Goal: Information Seeking & Learning: Check status

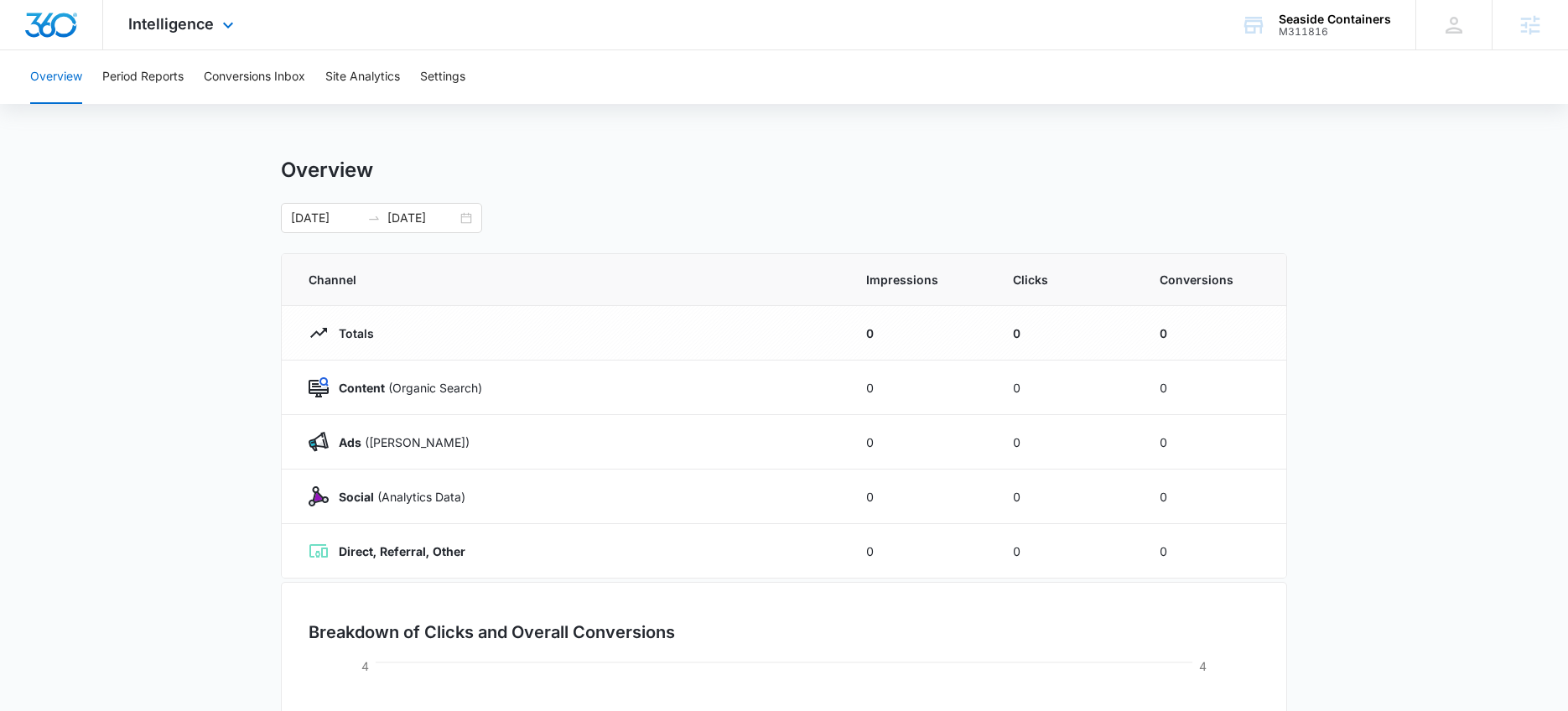
click at [187, 34] on div "Intelligence Apps Reputation Websites Forms CRM Email Social Payments POS Conte…" at bounding box center [183, 25] width 160 height 50
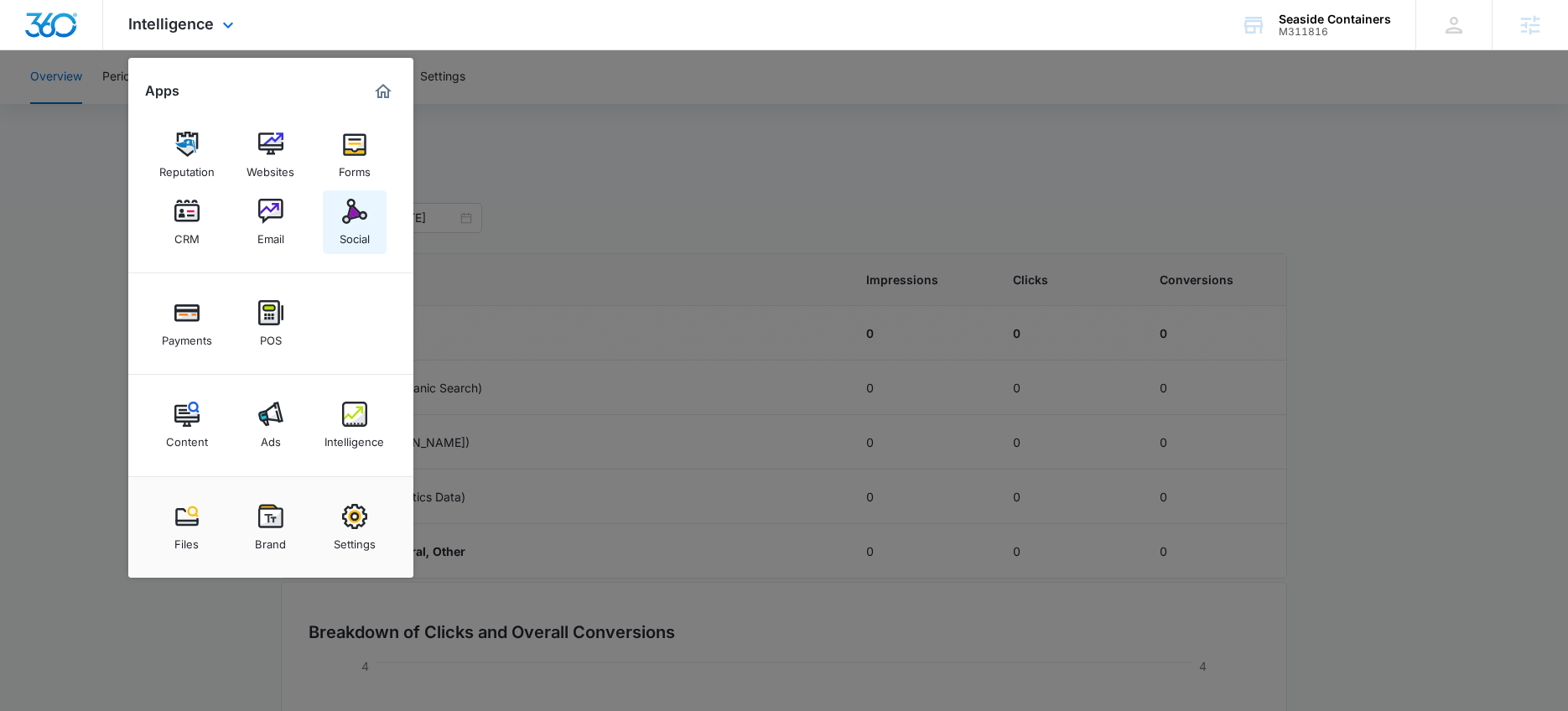
click at [351, 224] on div "Social" at bounding box center [355, 235] width 30 height 22
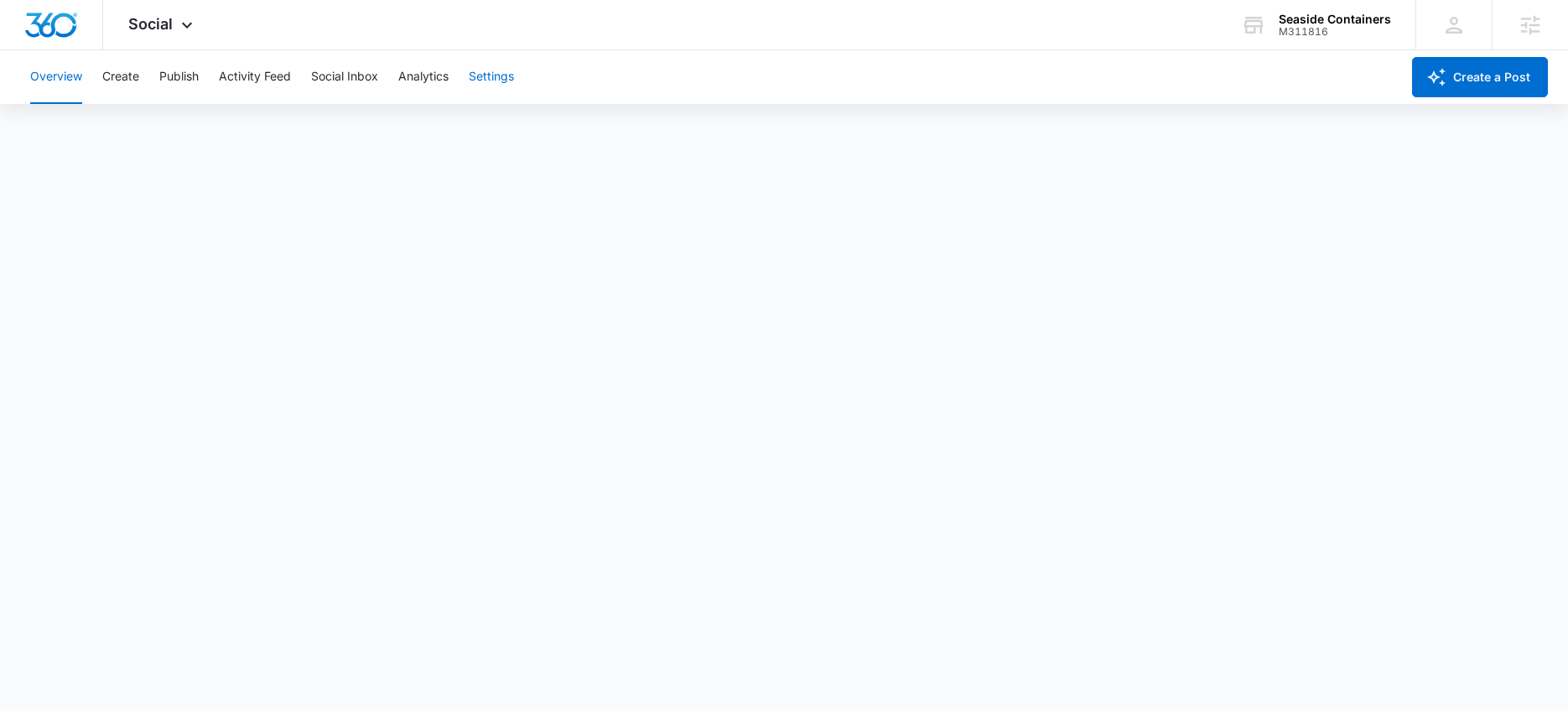
click at [498, 78] on button "Settings" at bounding box center [491, 77] width 45 height 54
click at [1331, 23] on div "Seaside Containers" at bounding box center [1335, 19] width 113 height 14
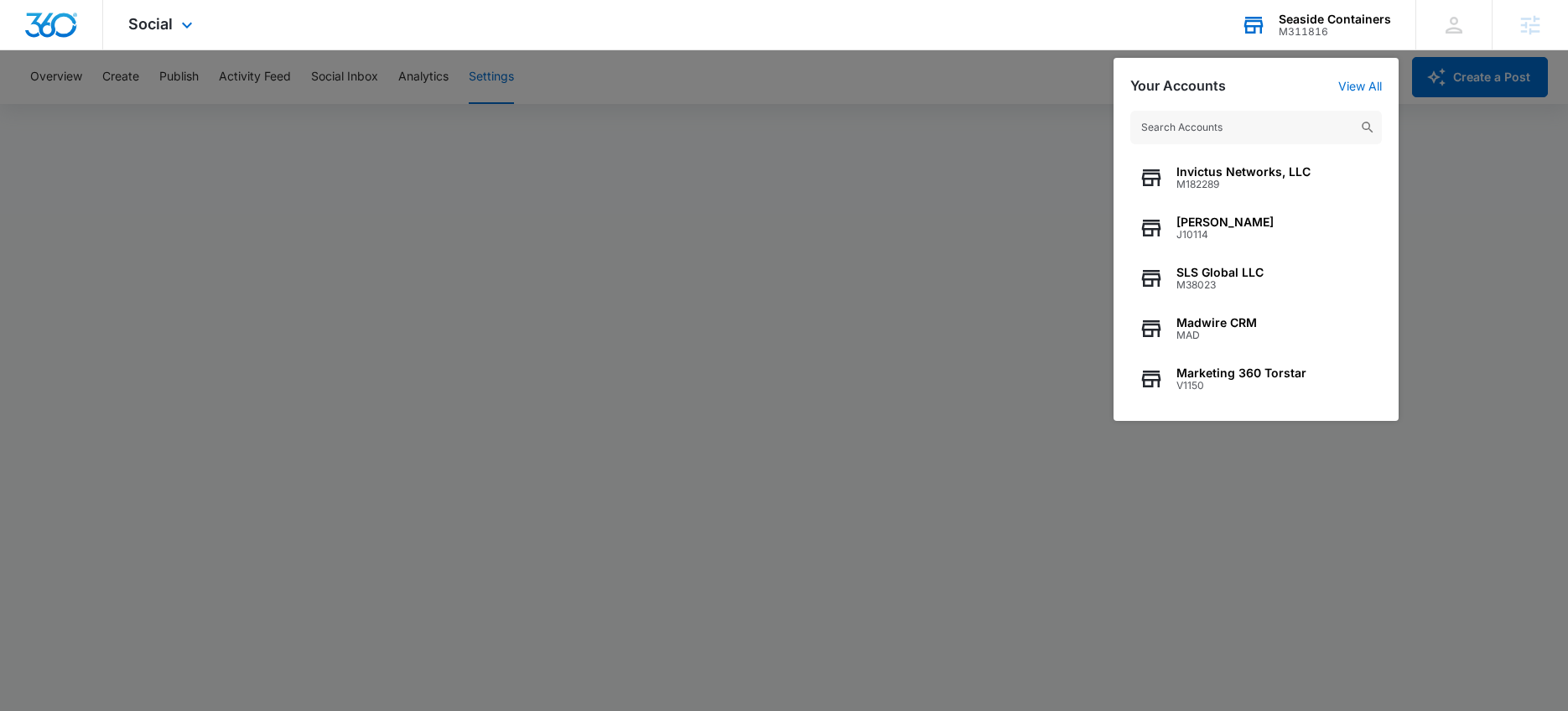
click at [1236, 125] on input "text" at bounding box center [1256, 127] width 251 height 33
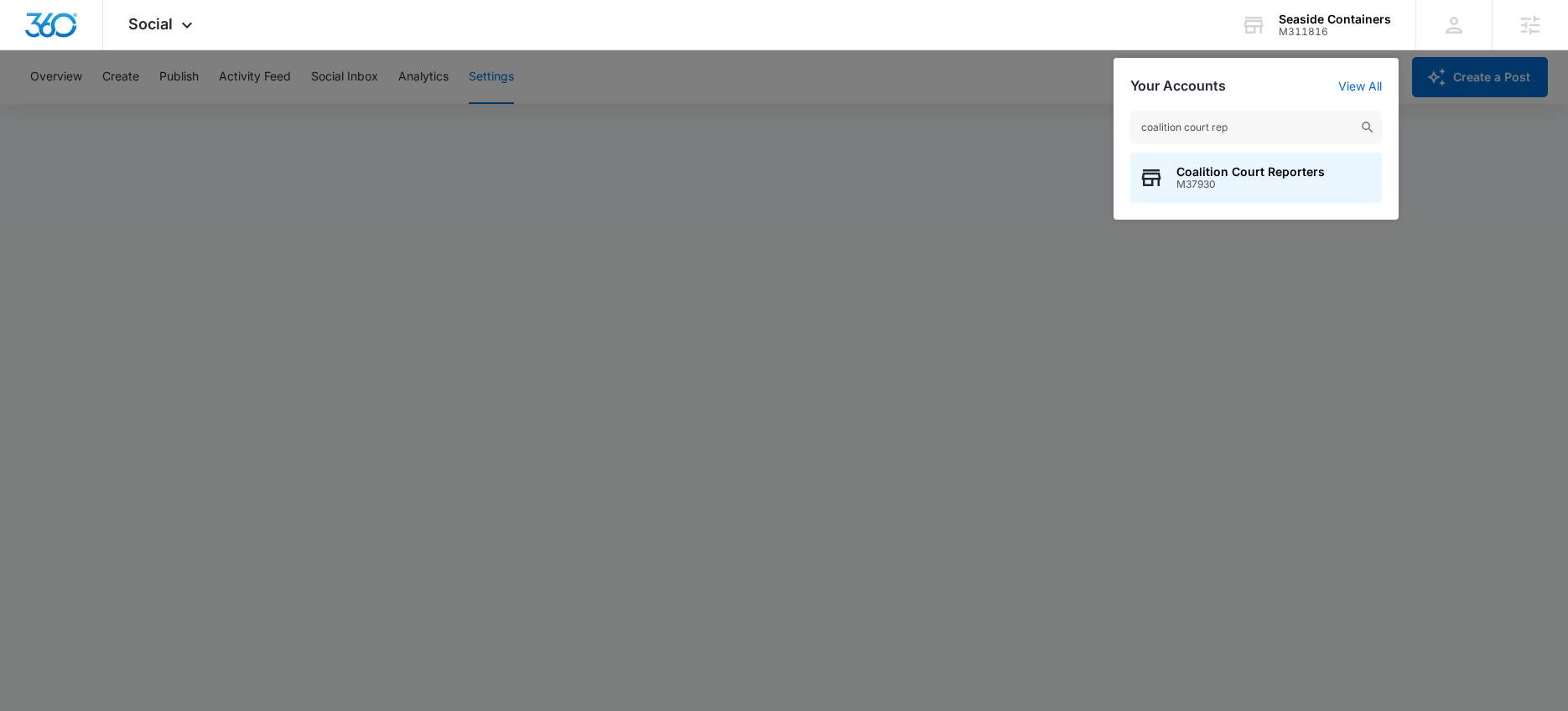
type input "coalition court rep"
click at [1225, 172] on span "Coalition Court Reporters" at bounding box center [1250, 172] width 149 height 14
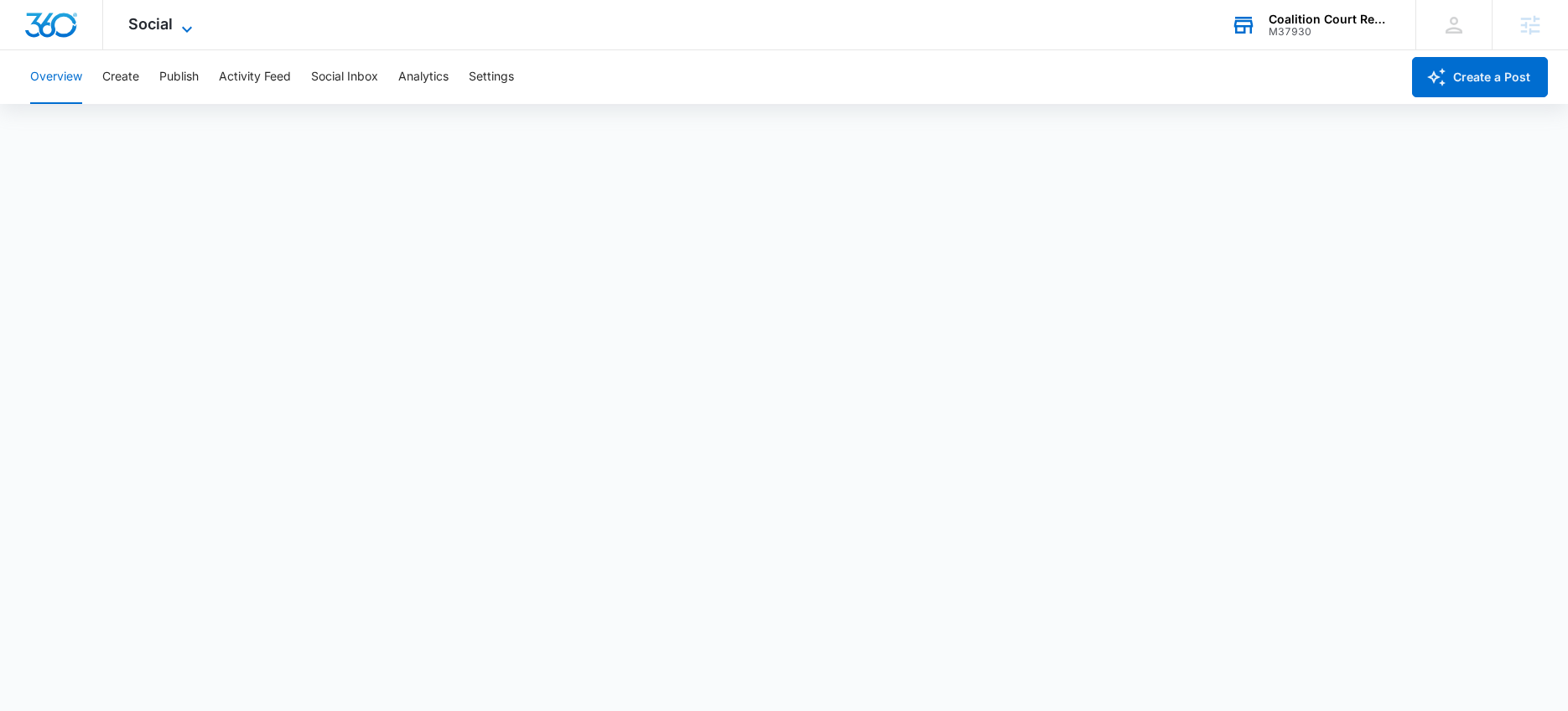
click at [165, 22] on span "Social" at bounding box center [151, 23] width 44 height 18
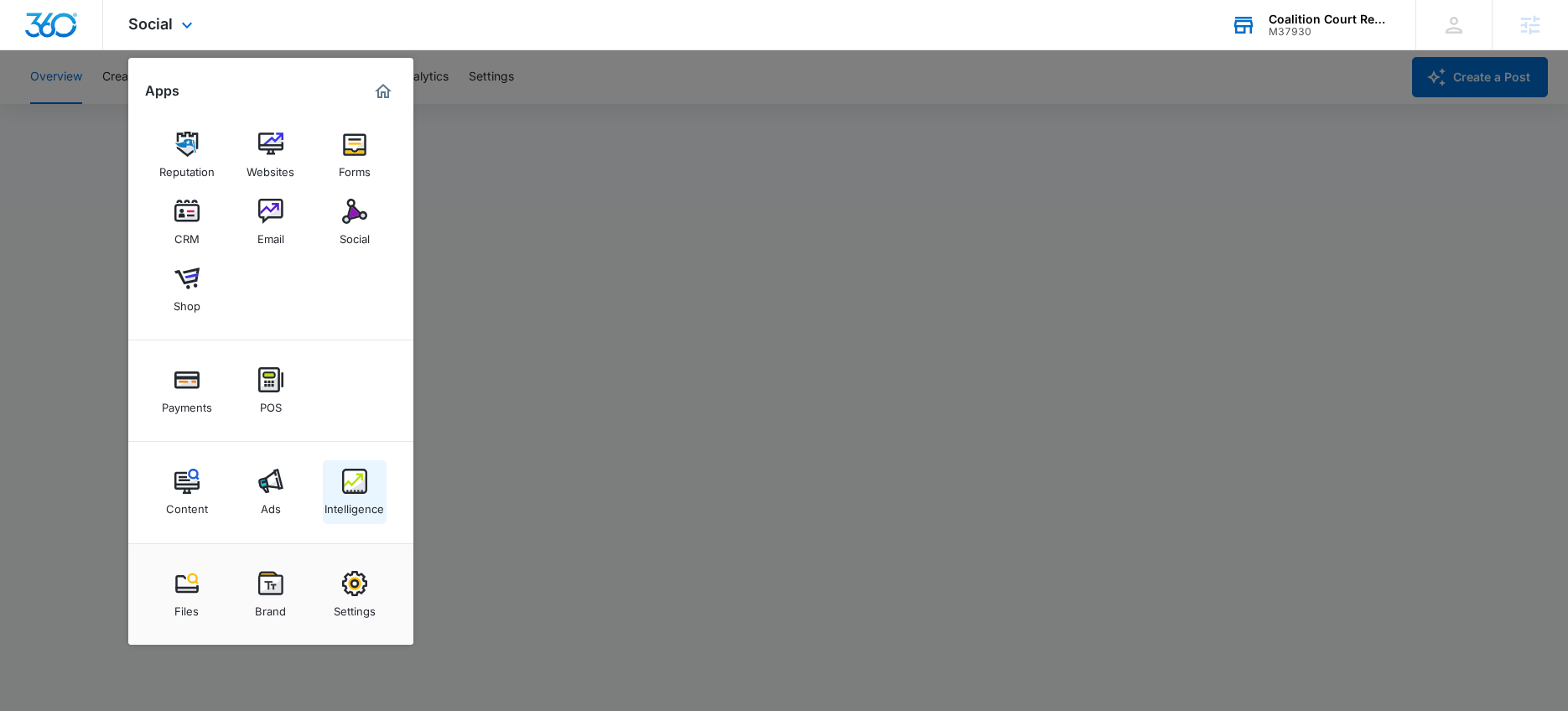
click at [345, 476] on img at bounding box center [354, 481] width 25 height 25
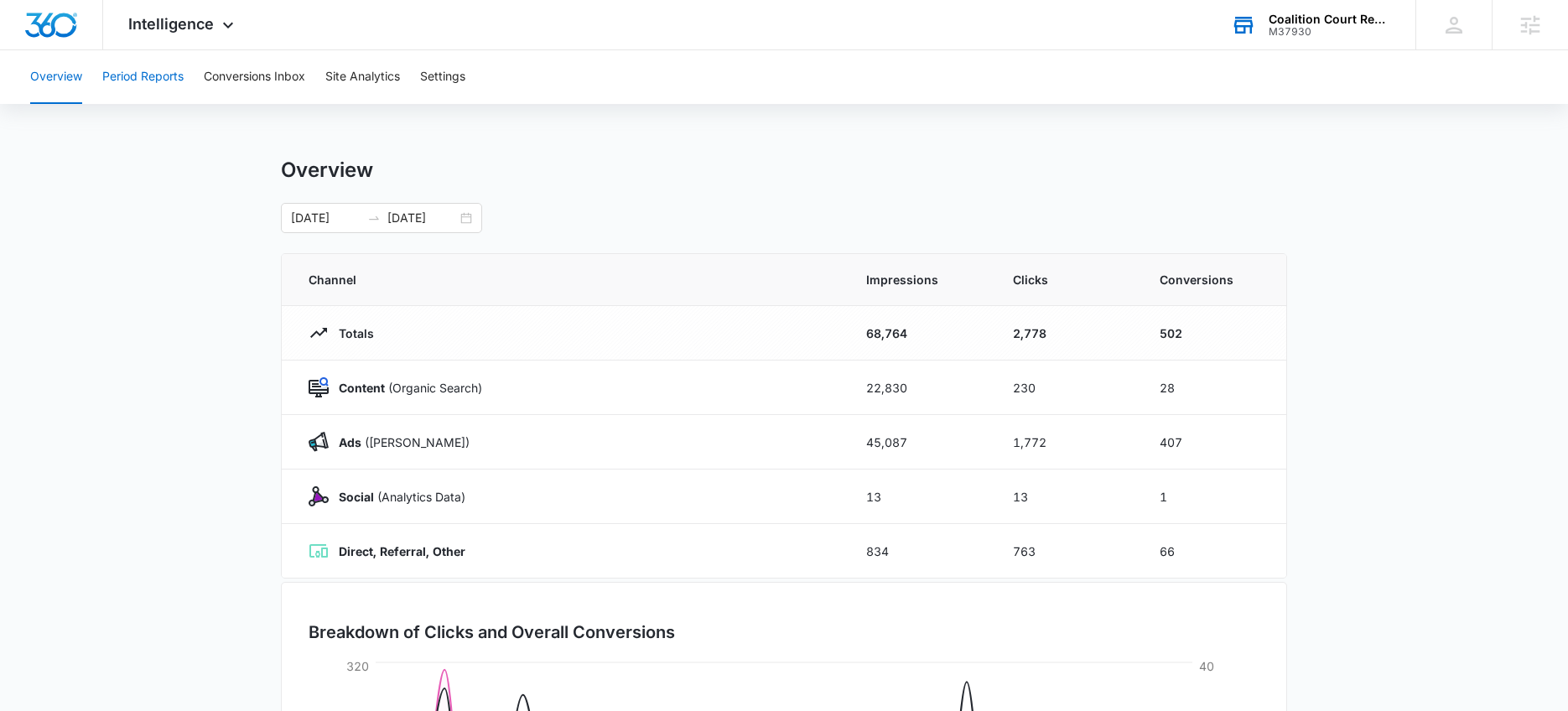
click at [150, 78] on button "Period Reports" at bounding box center [143, 77] width 81 height 54
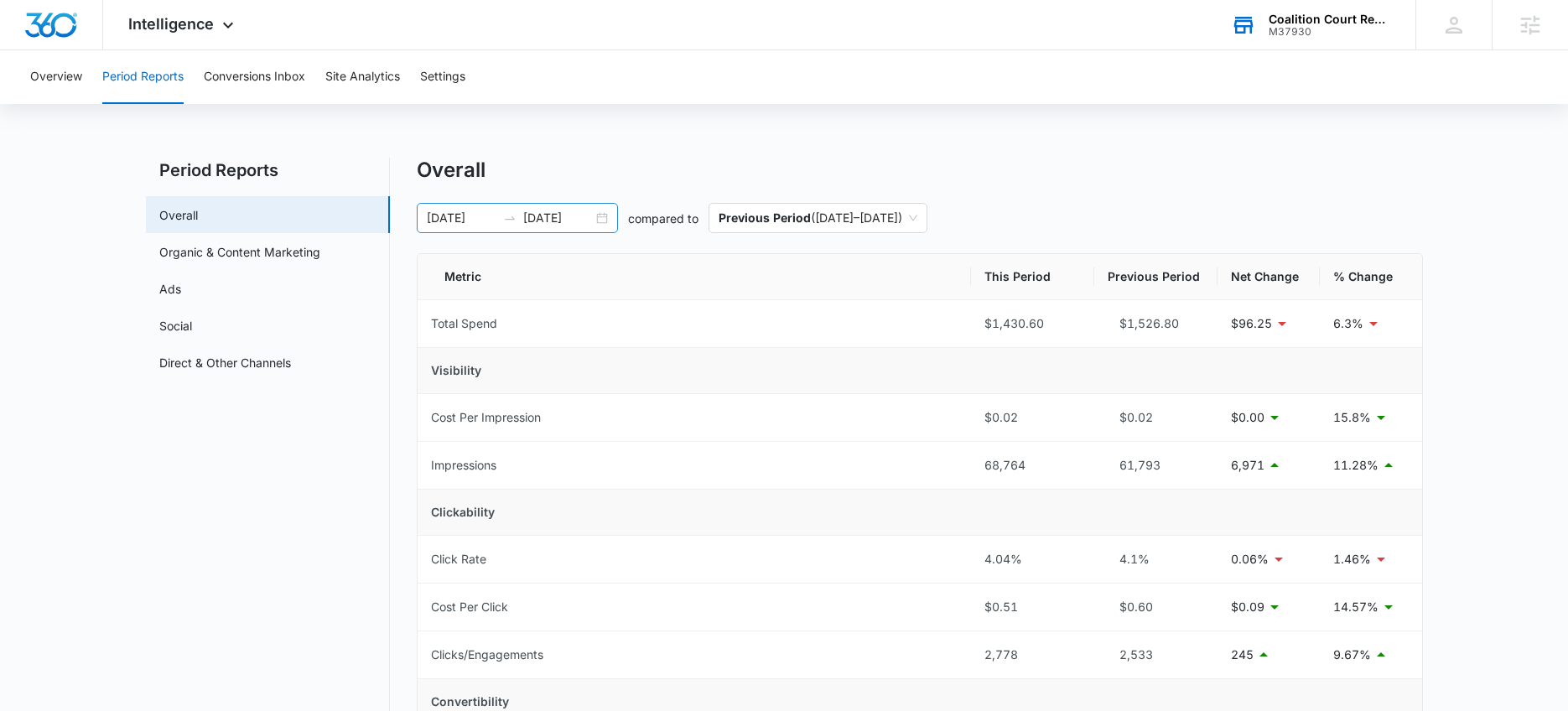
click at [602, 215] on div "07/01/2025 07/31/2025" at bounding box center [517, 218] width 201 height 30
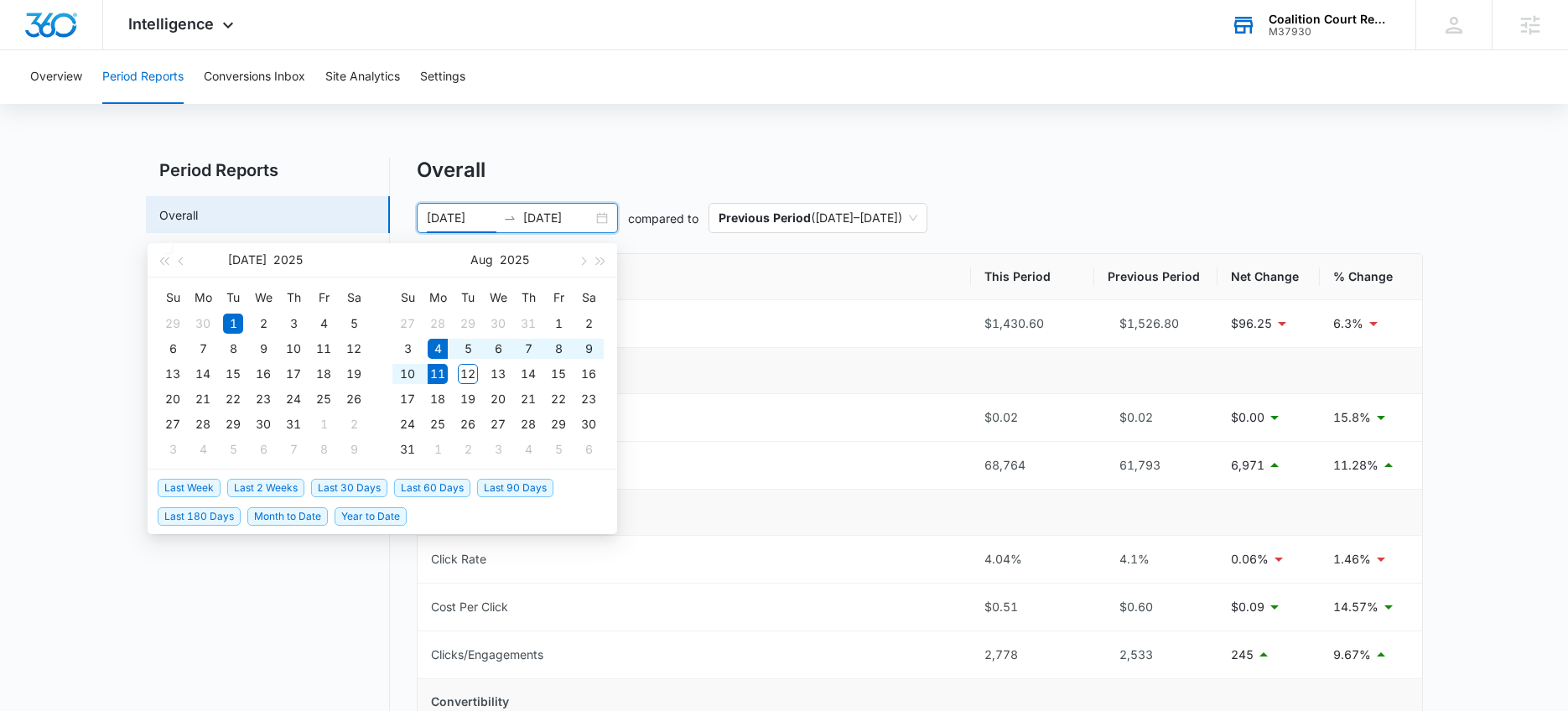
click at [202, 487] on span "Last Week" at bounding box center [189, 488] width 63 height 18
type input "[DATE]"
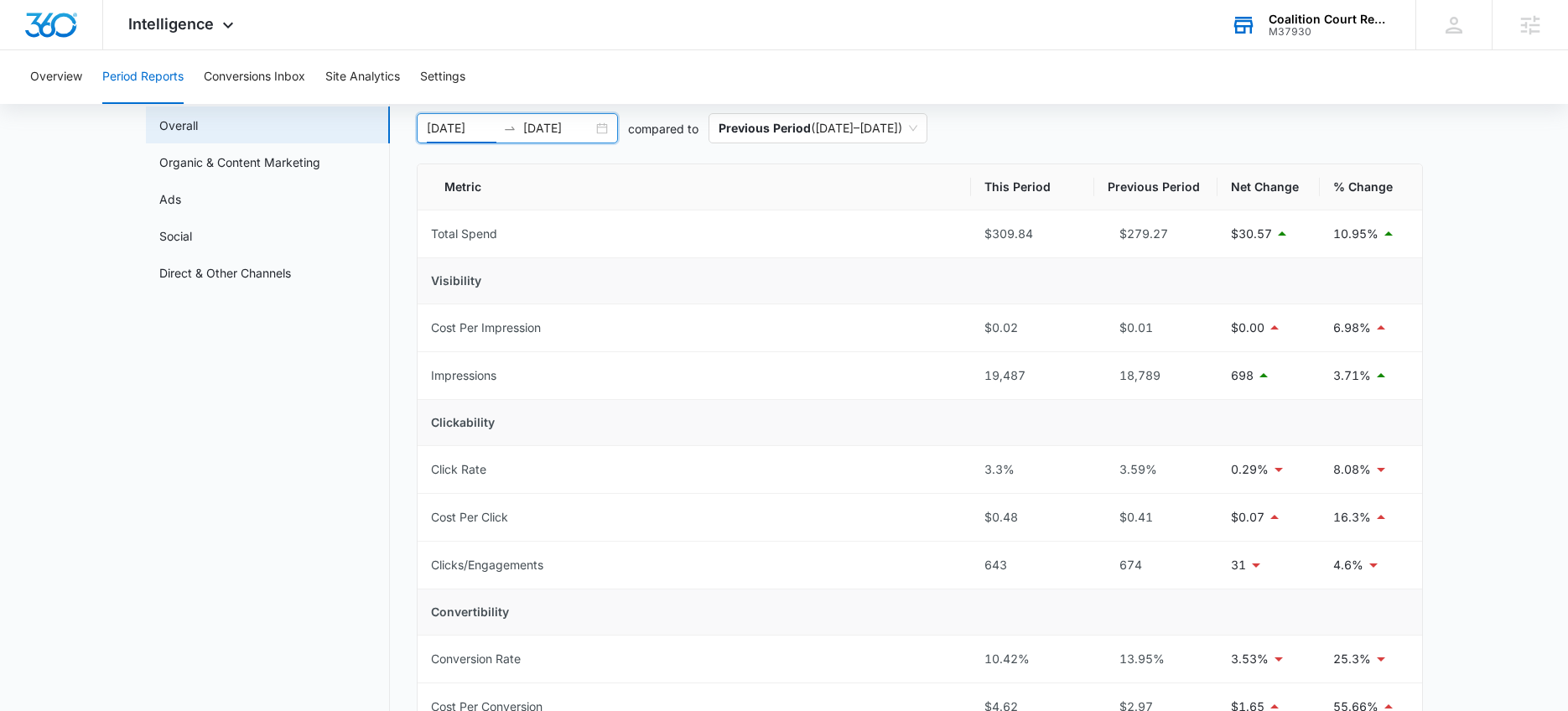
scroll to position [7, 0]
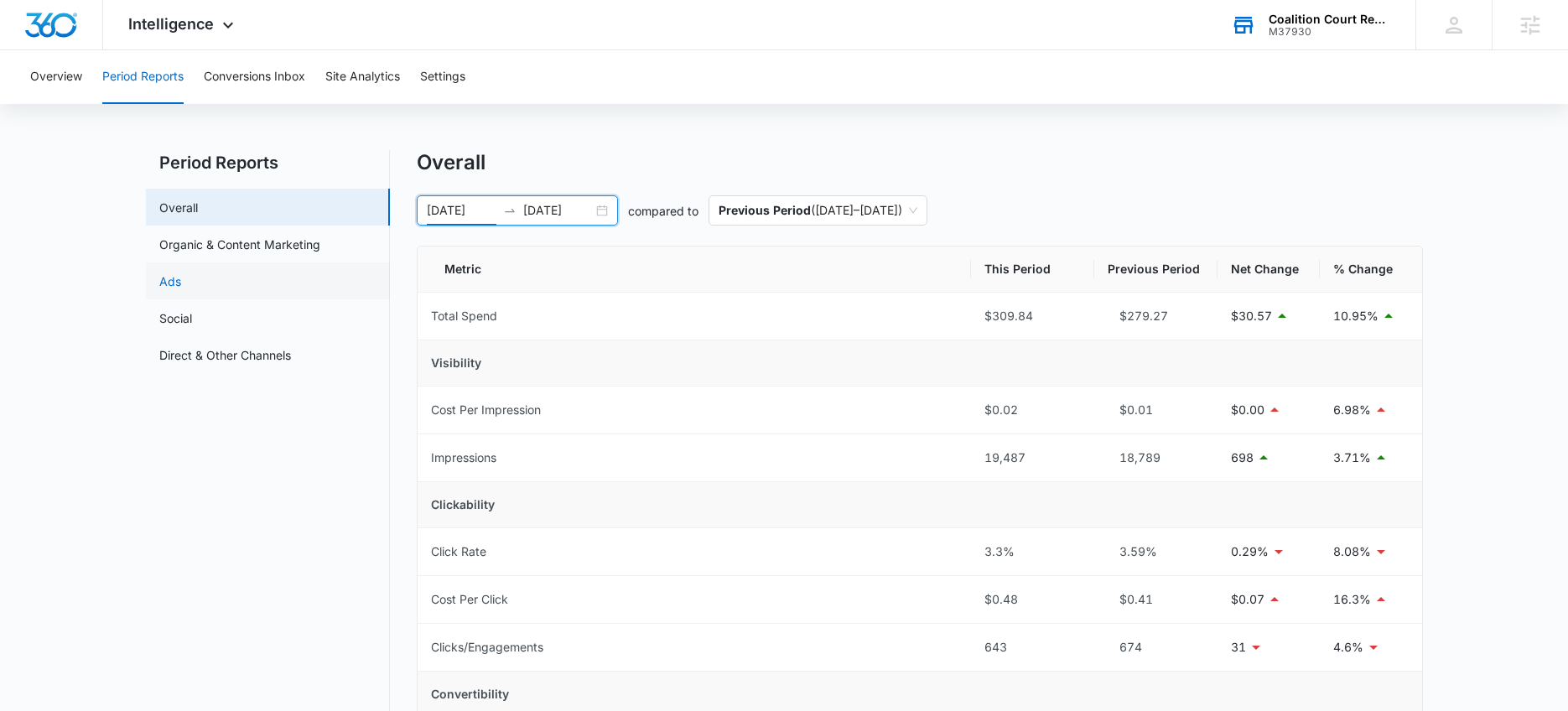
click at [181, 280] on link "Ads" at bounding box center [171, 281] width 22 height 18
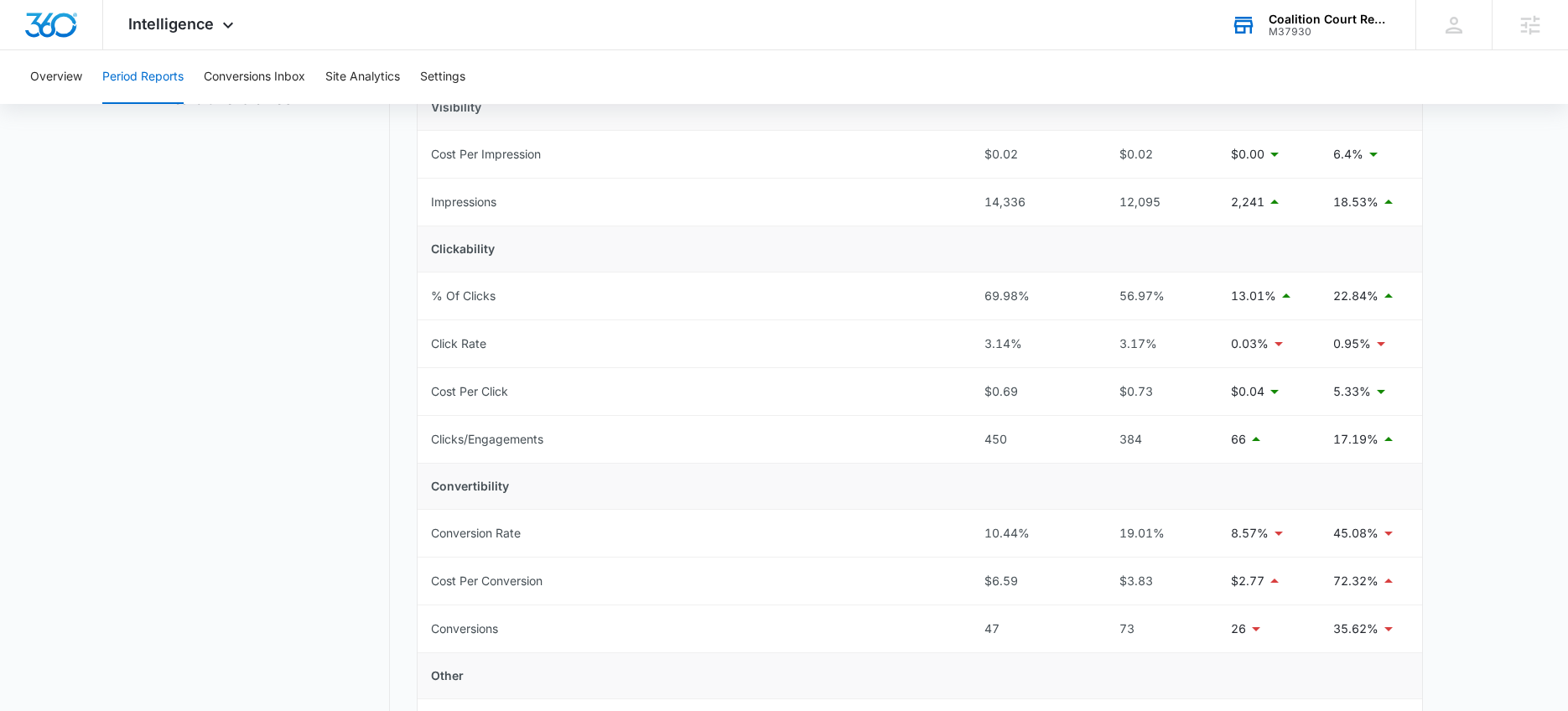
scroll to position [266, 0]
click at [167, 36] on div "Intelligence Apps Reputation Websites Forms CRM Email Social Shop Payments POS …" at bounding box center [183, 25] width 160 height 50
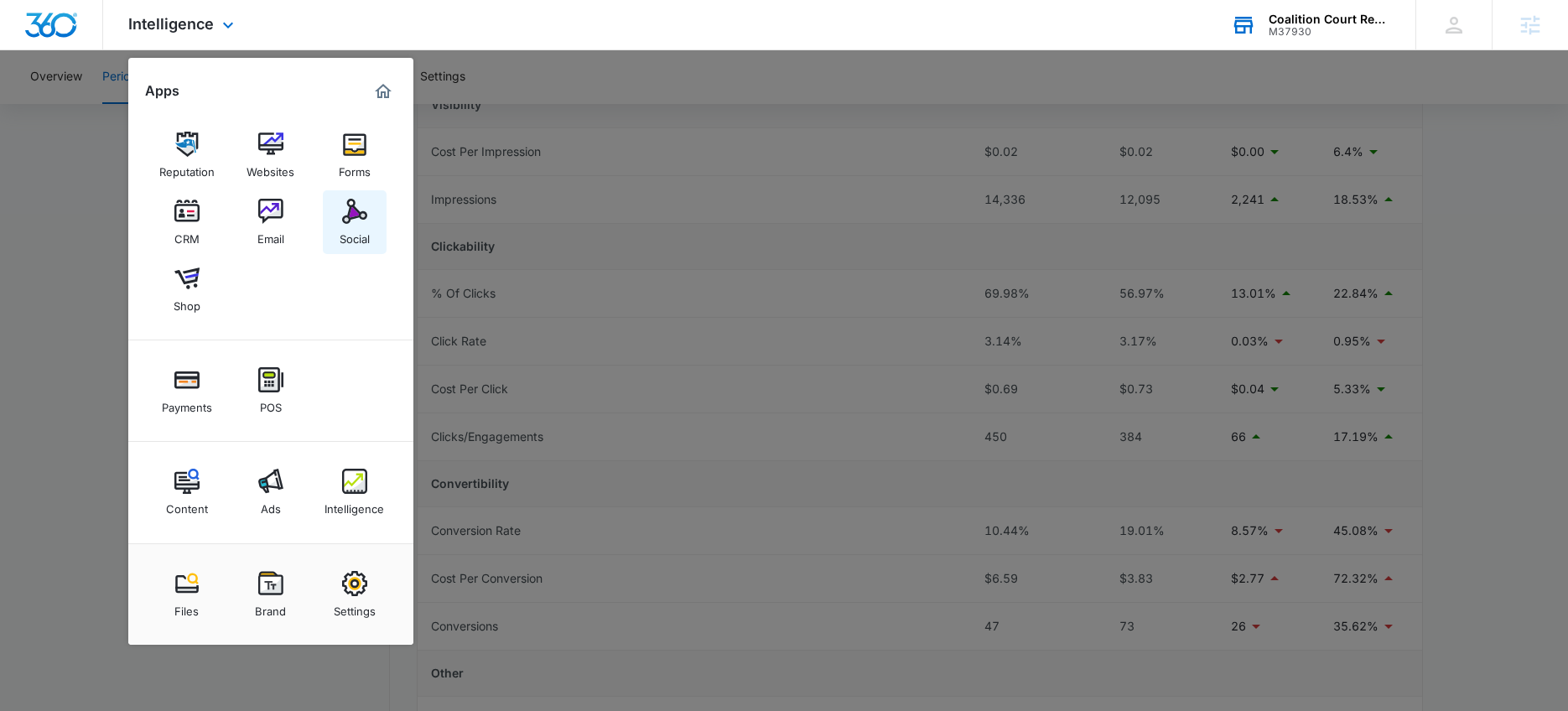
click at [350, 227] on div "Social" at bounding box center [355, 235] width 30 height 22
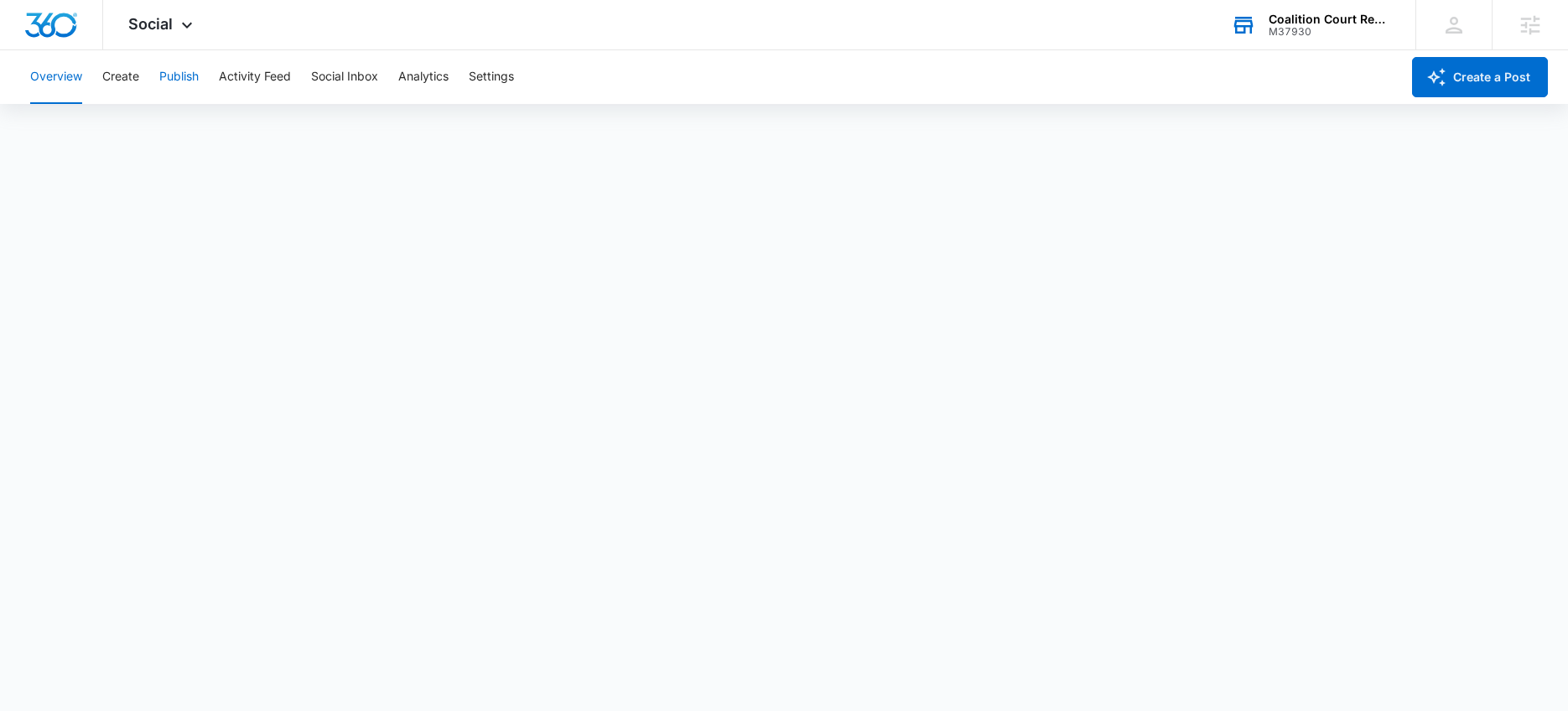
click at [179, 84] on button "Publish" at bounding box center [179, 77] width 40 height 54
click at [144, 30] on span "Social" at bounding box center [151, 23] width 44 height 18
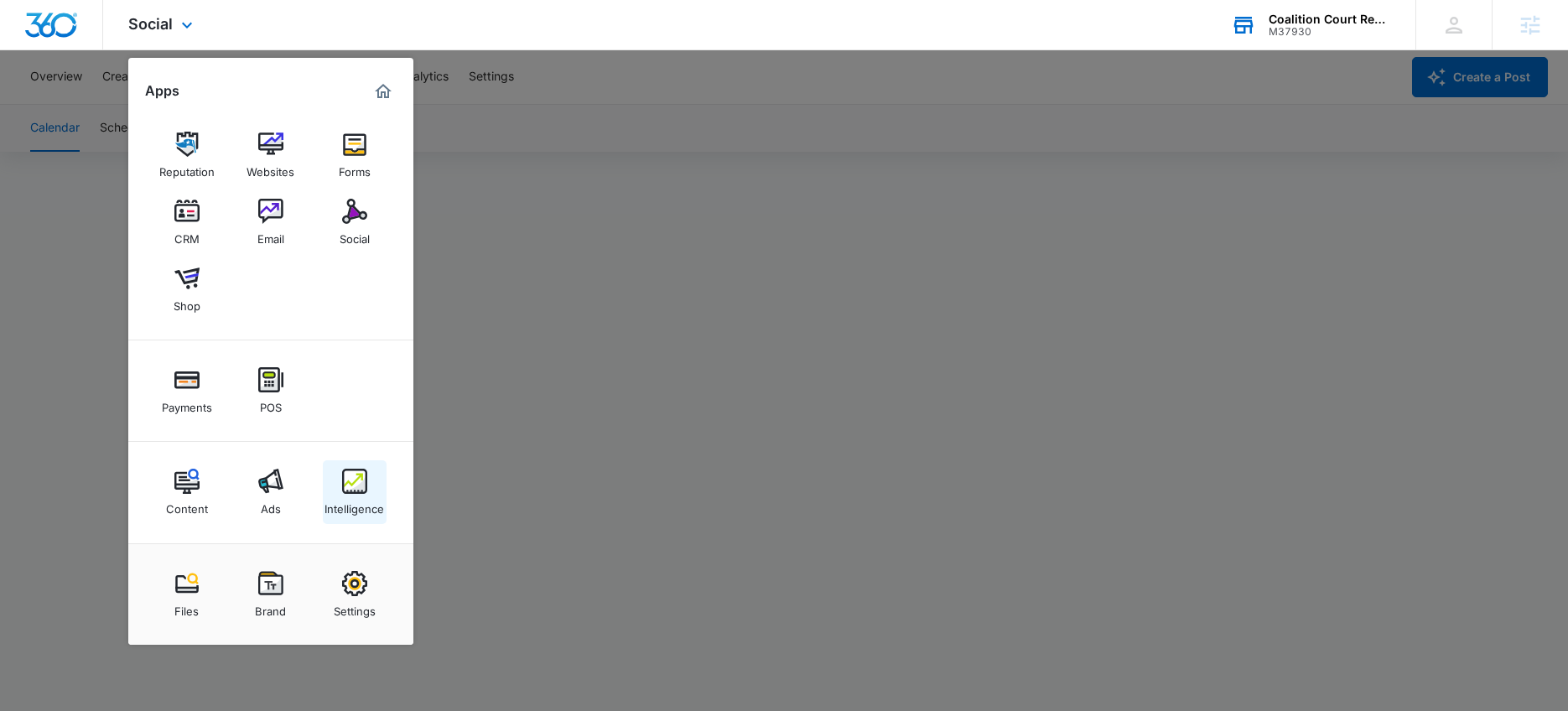
click at [342, 471] on img at bounding box center [354, 481] width 25 height 25
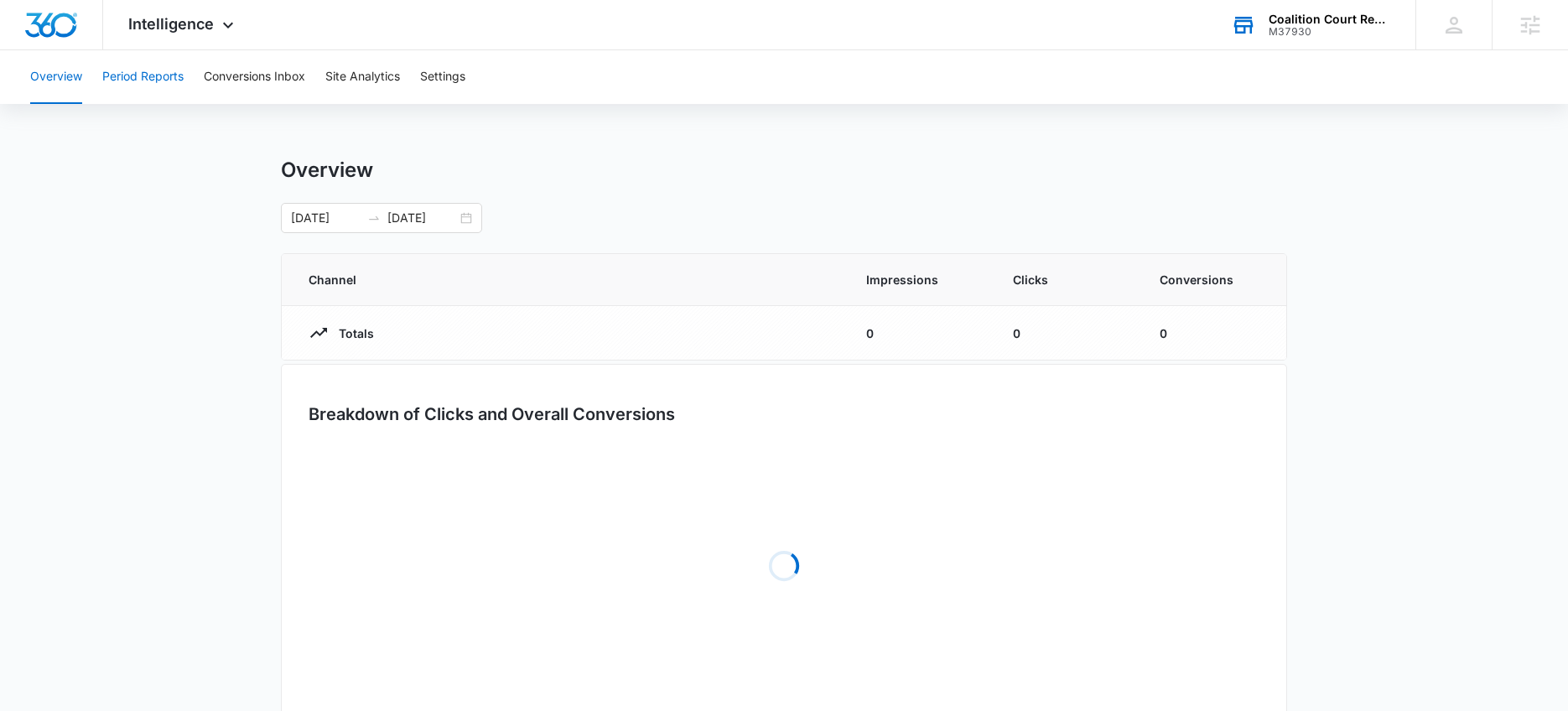
click at [154, 74] on button "Period Reports" at bounding box center [143, 77] width 81 height 54
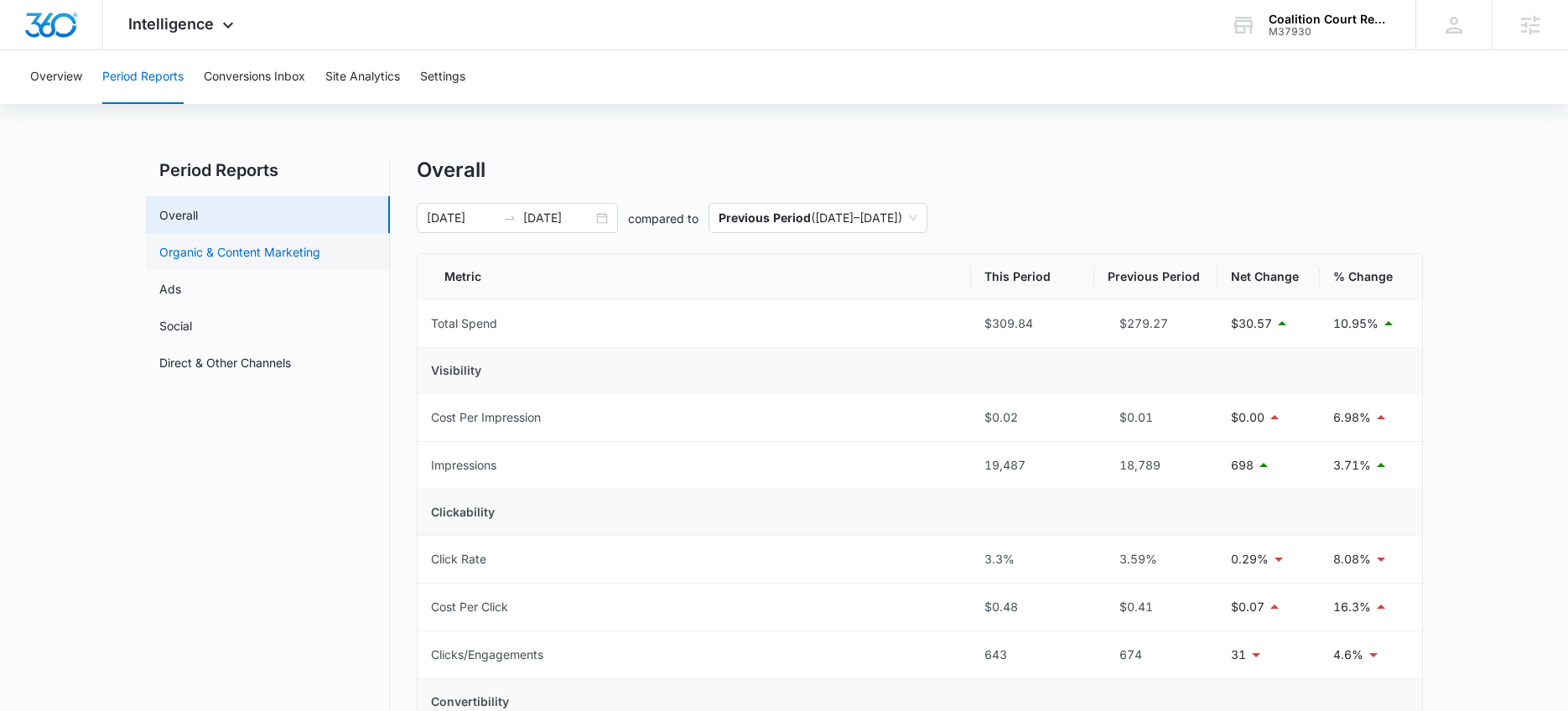
click at [227, 251] on link "Organic & Content Marketing" at bounding box center [240, 251] width 161 height 18
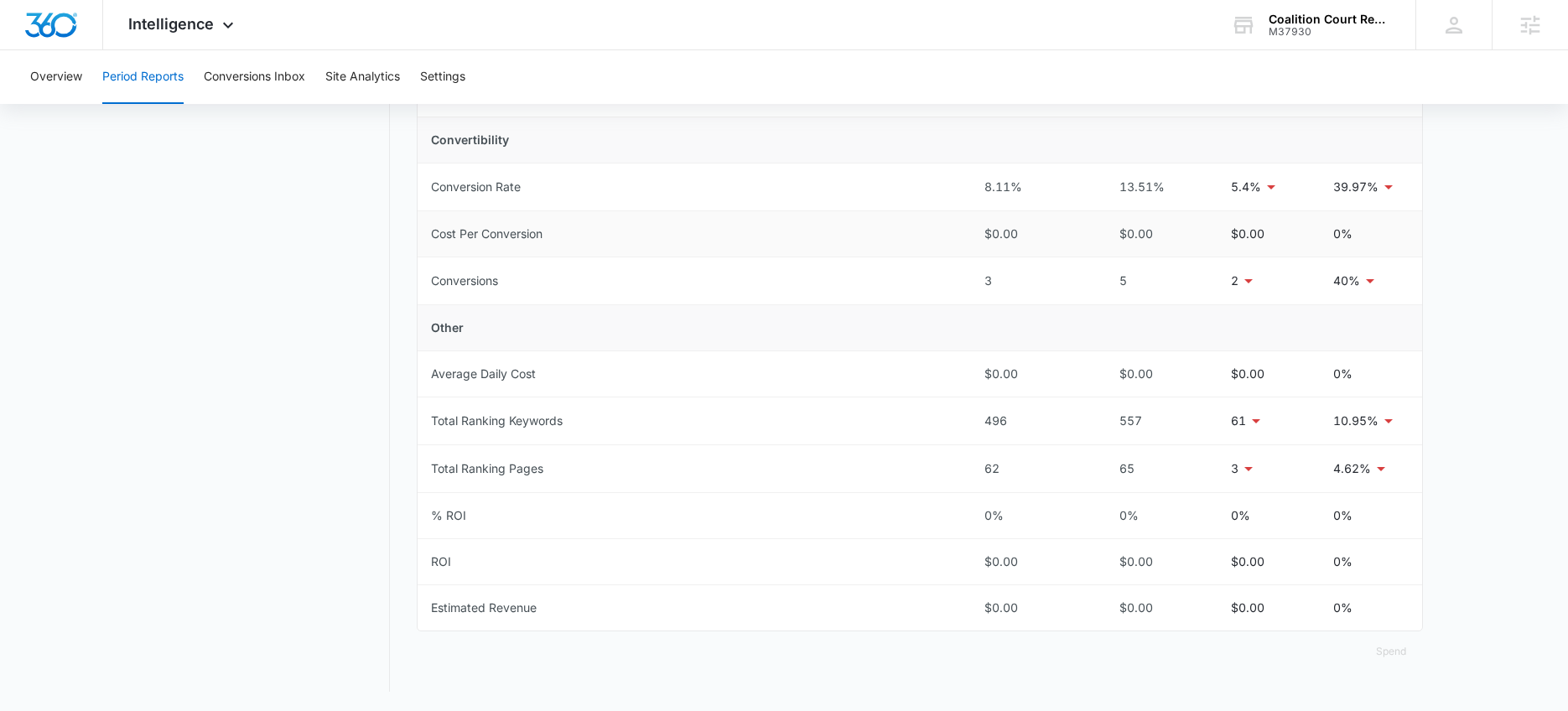
scroll to position [604, 0]
drag, startPoint x: 1230, startPoint y: 465, endPoint x: 1248, endPoint y: 465, distance: 18.0
click at [1249, 465] on div "3" at bounding box center [1269, 468] width 76 height 20
drag, startPoint x: 1223, startPoint y: 419, endPoint x: 1253, endPoint y: 419, distance: 30.0
click at [1253, 419] on td "61" at bounding box center [1268, 420] width 103 height 48
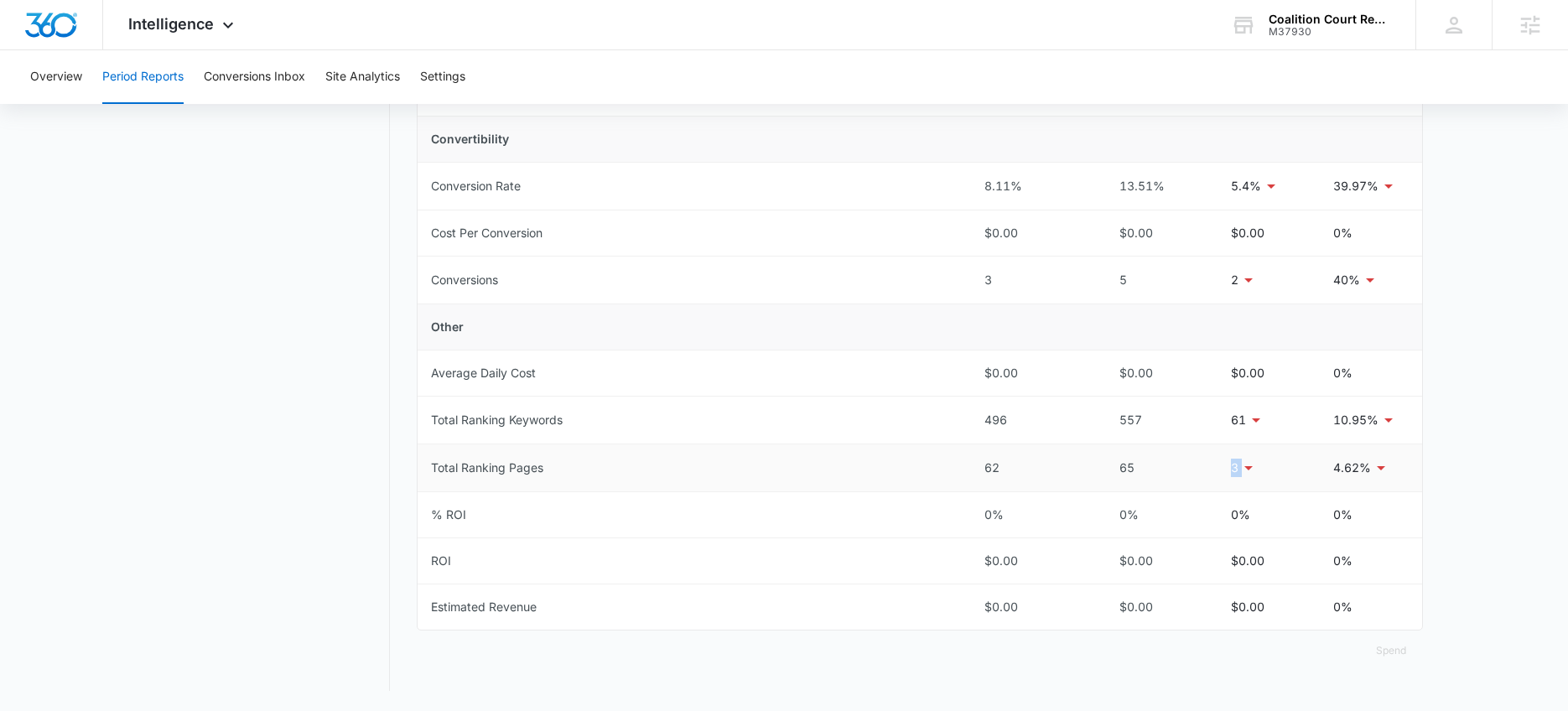
drag, startPoint x: 1217, startPoint y: 464, endPoint x: 1252, endPoint y: 464, distance: 35.0
click at [1253, 464] on td "3" at bounding box center [1268, 468] width 103 height 48
click at [1200, 459] on div "65" at bounding box center [1156, 468] width 96 height 18
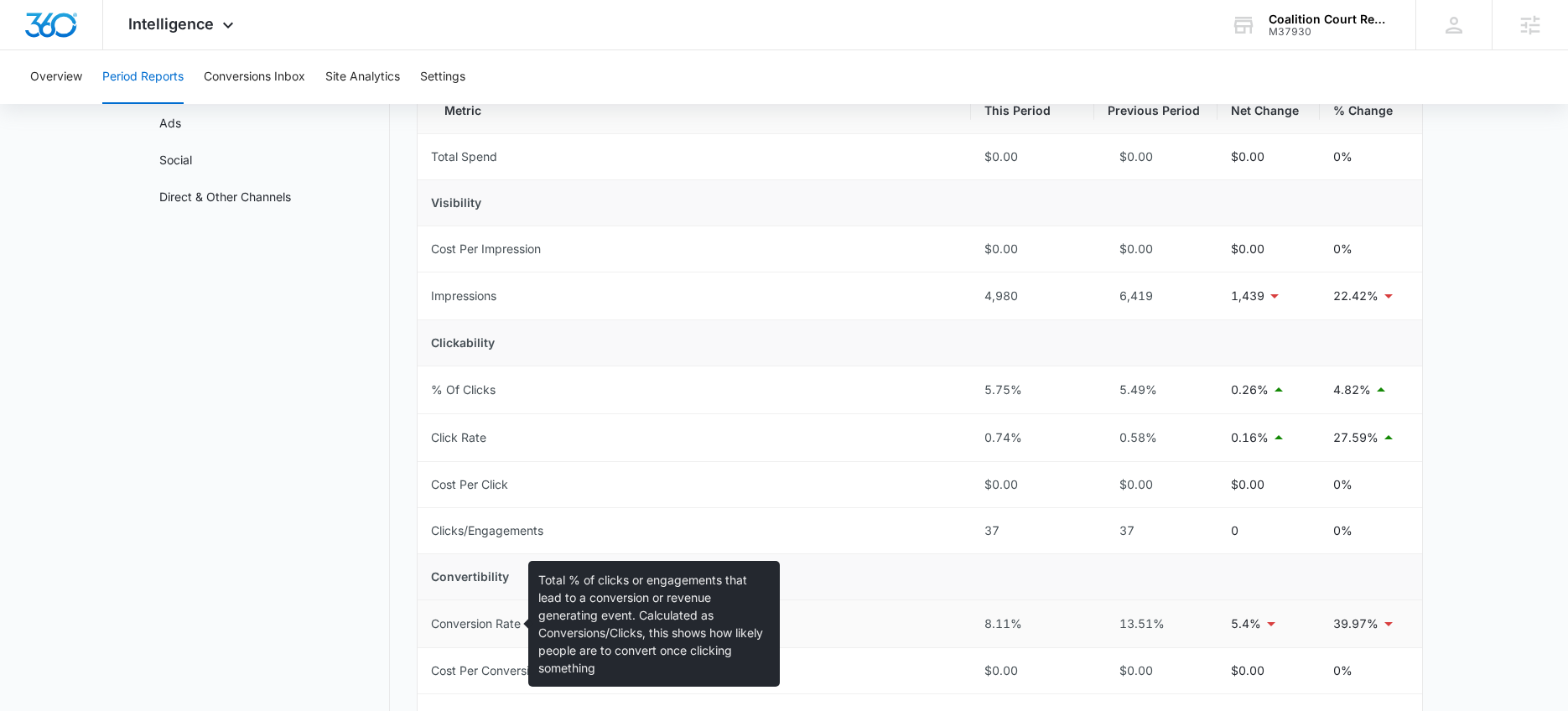
scroll to position [165, 0]
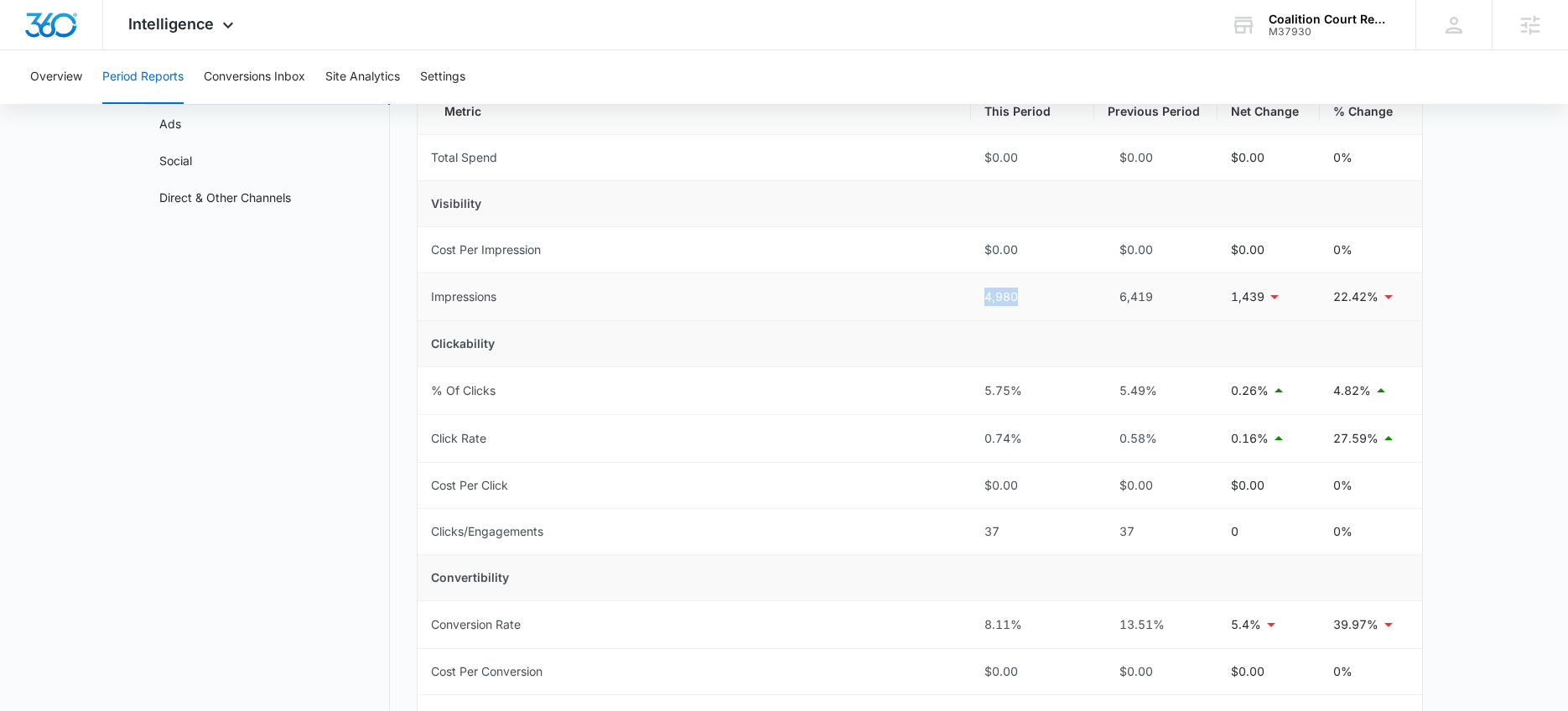
drag, startPoint x: 969, startPoint y: 294, endPoint x: 1046, endPoint y: 297, distance: 77.1
click at [1047, 296] on tr "Impressions 4,980 6,419 1,439 22.42%" at bounding box center [920, 297] width 1005 height 48
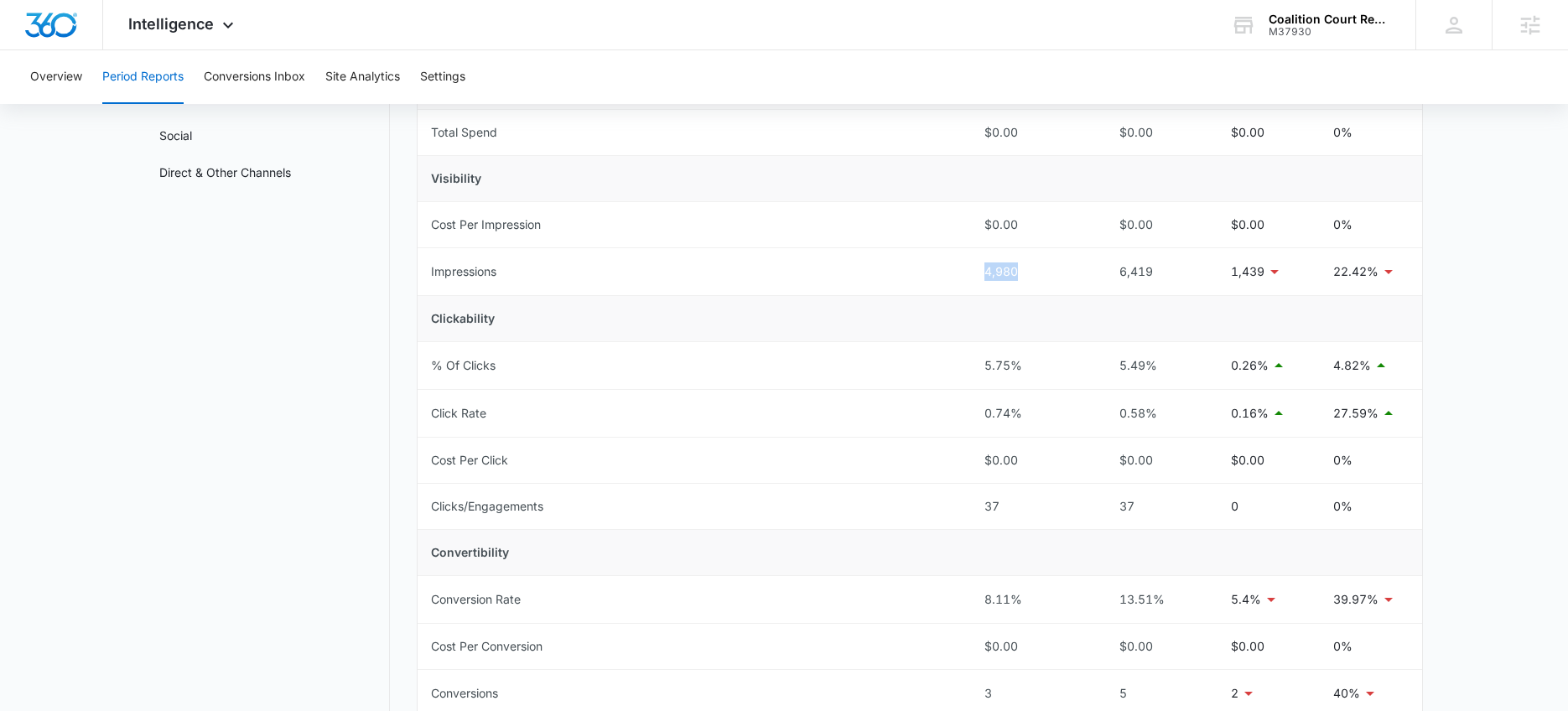
scroll to position [187, 0]
click at [172, 172] on link "Direct & Other Channels" at bounding box center [225, 175] width 132 height 18
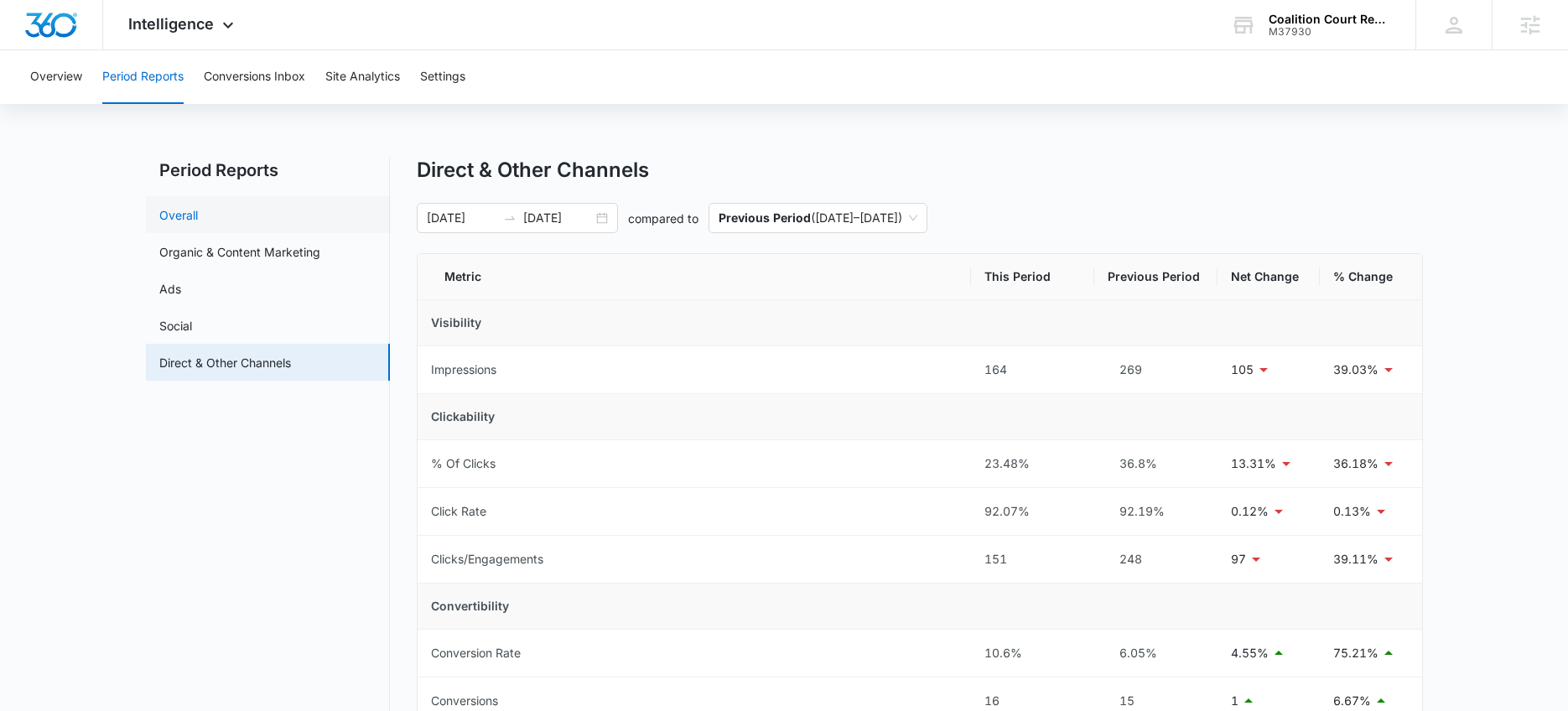
scroll to position [101, 0]
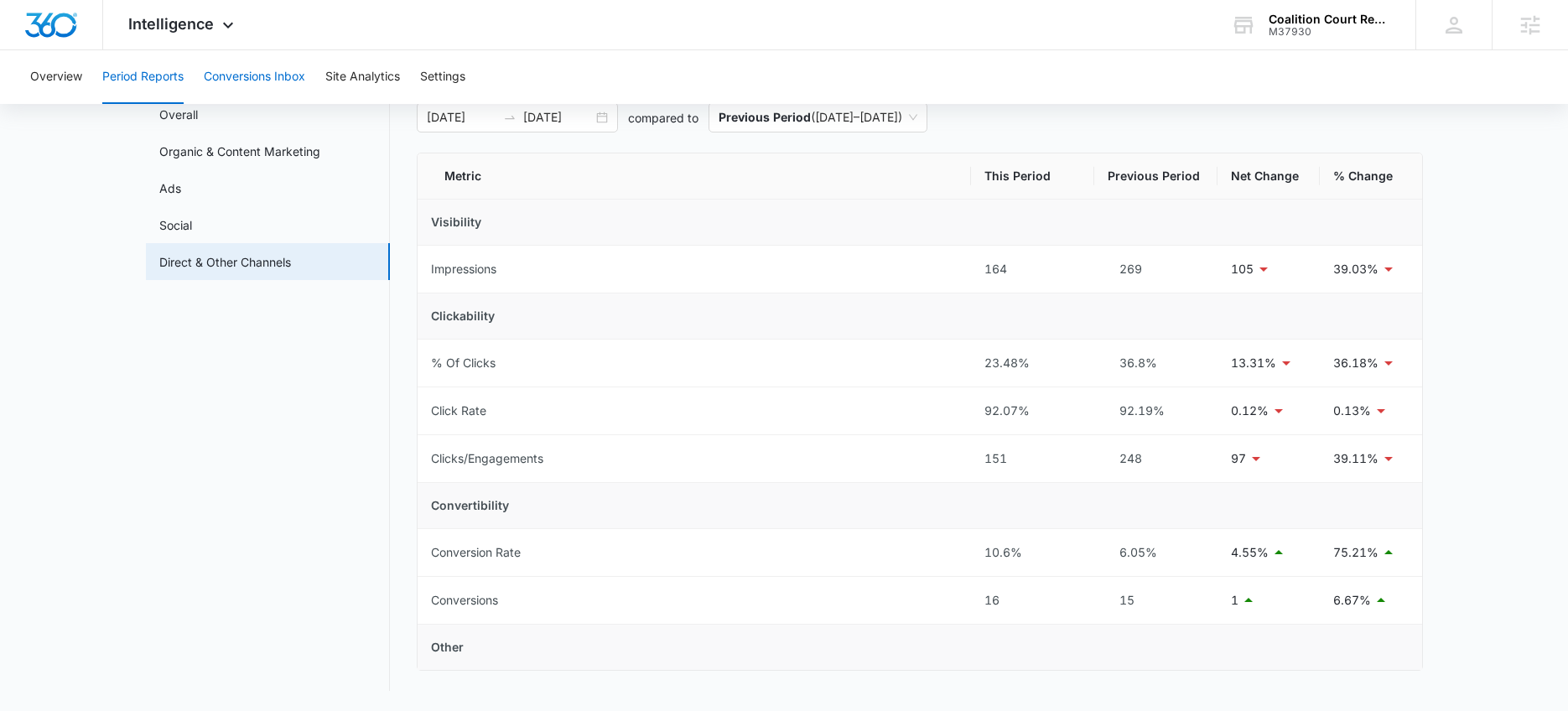
click at [270, 77] on button "Conversions Inbox" at bounding box center [255, 77] width 102 height 54
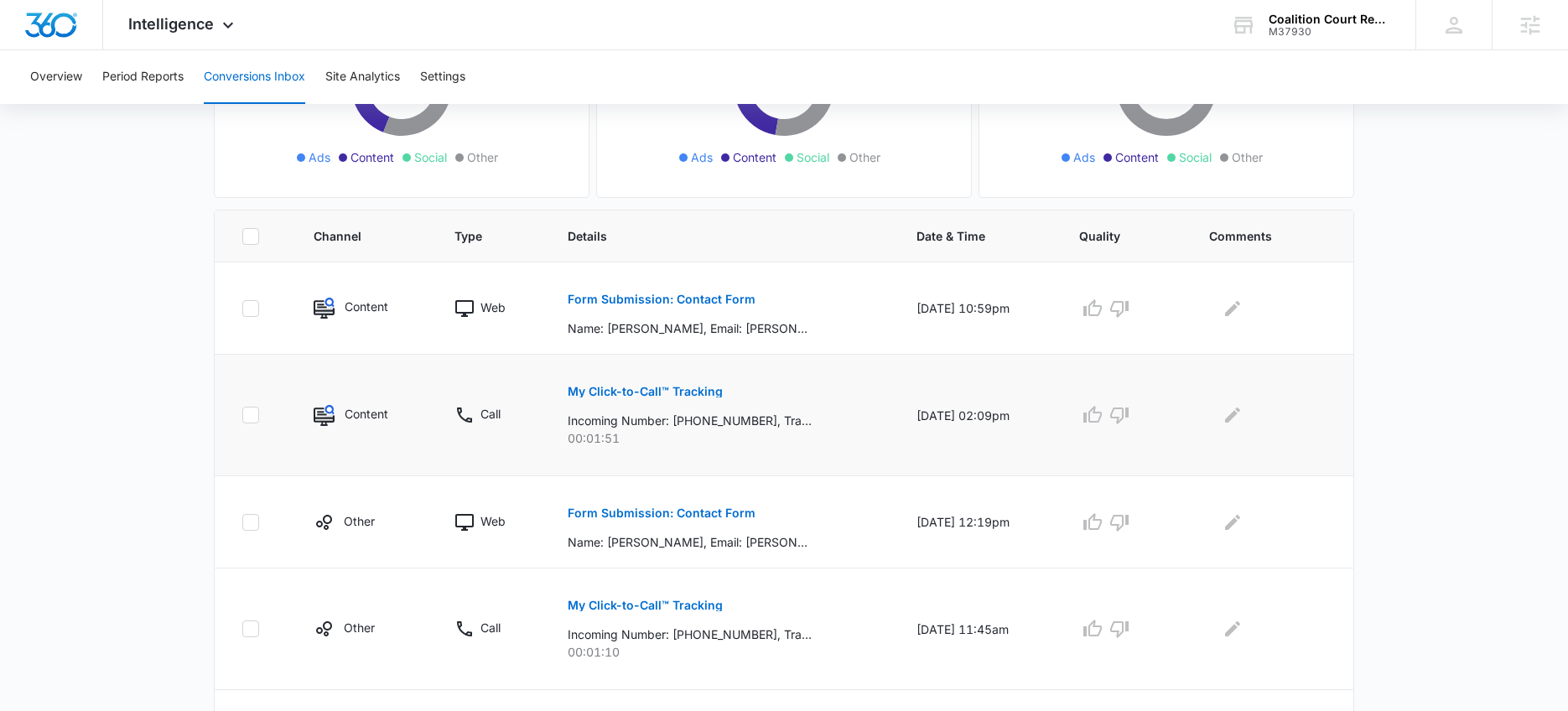
scroll to position [269, 0]
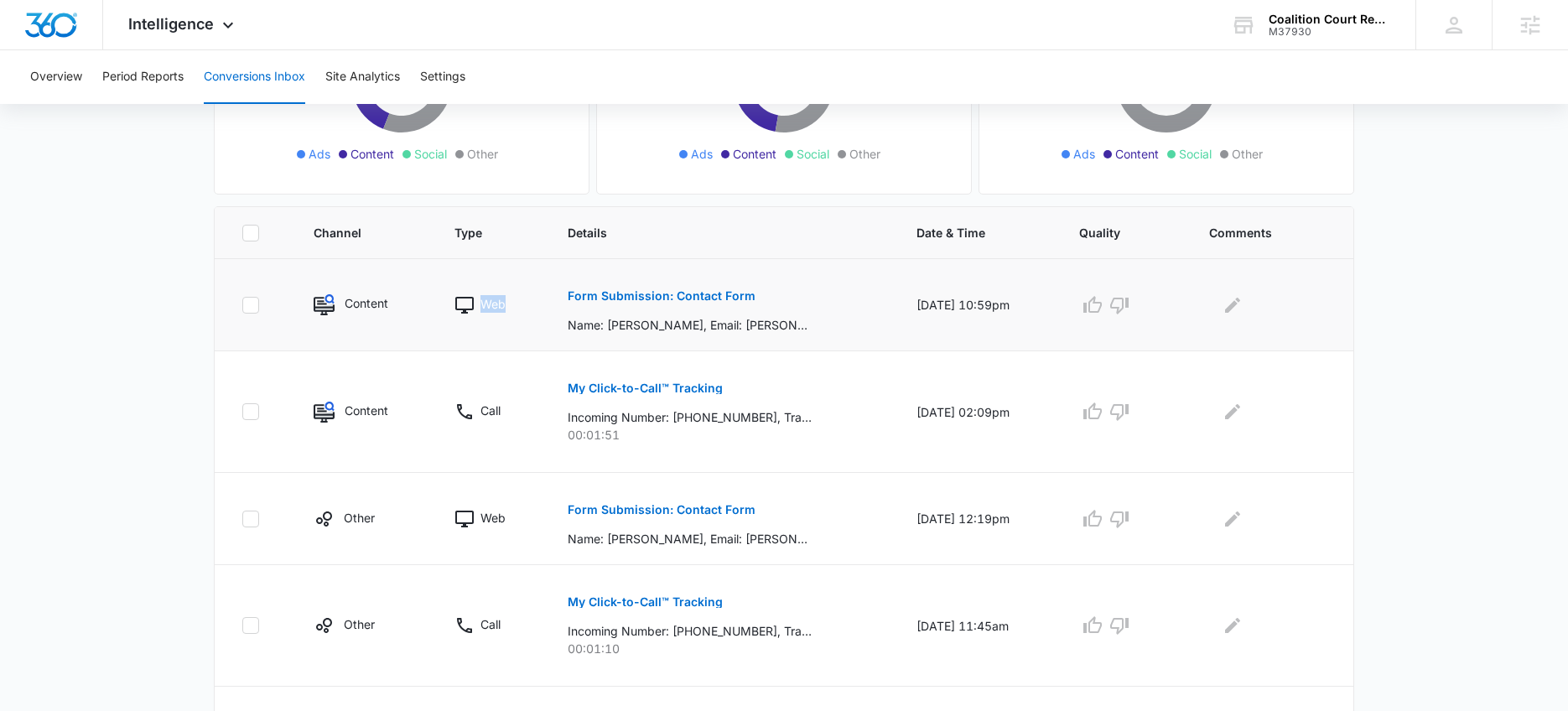
drag, startPoint x: 473, startPoint y: 305, endPoint x: 516, endPoint y: 306, distance: 43.0
click at [517, 306] on div "Web" at bounding box center [490, 306] width 73 height 20
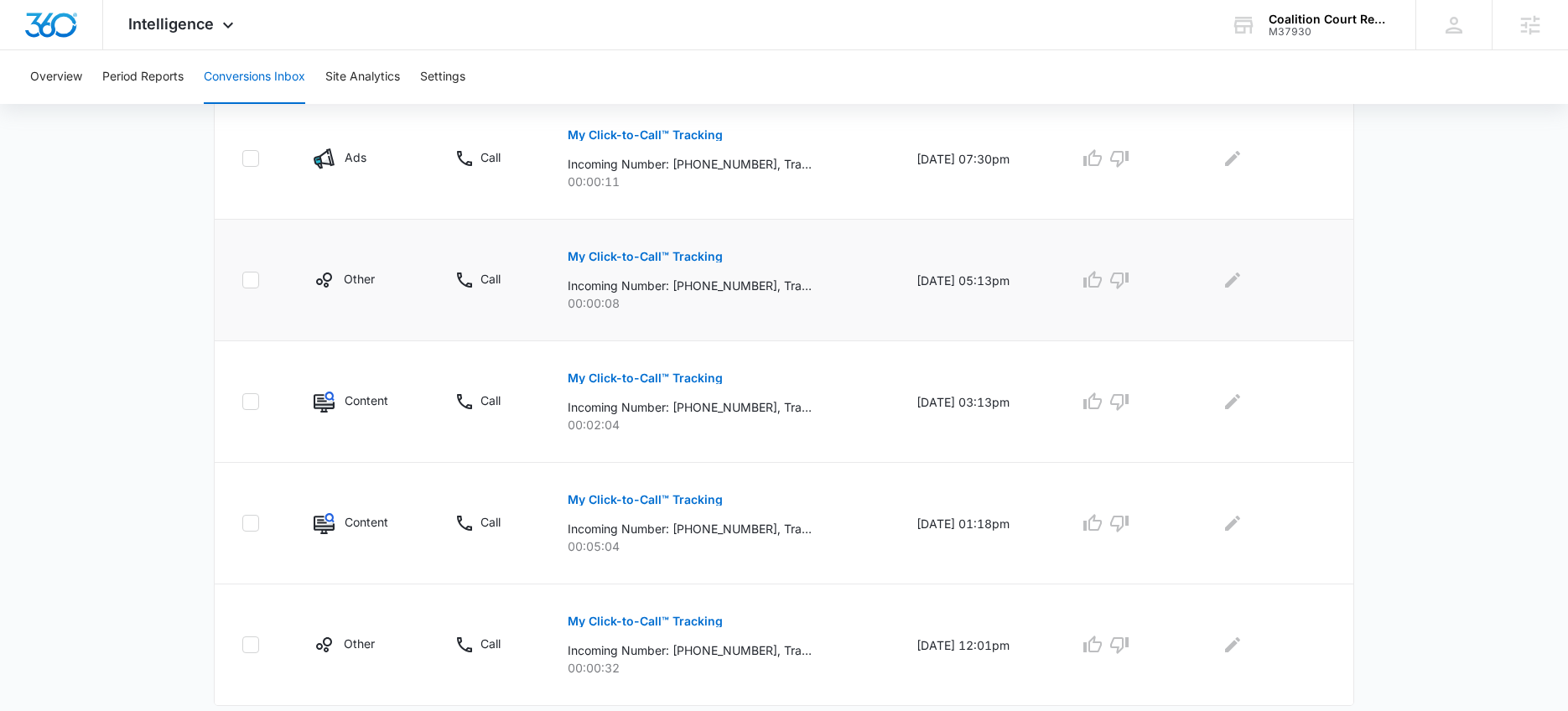
scroll to position [1026, 0]
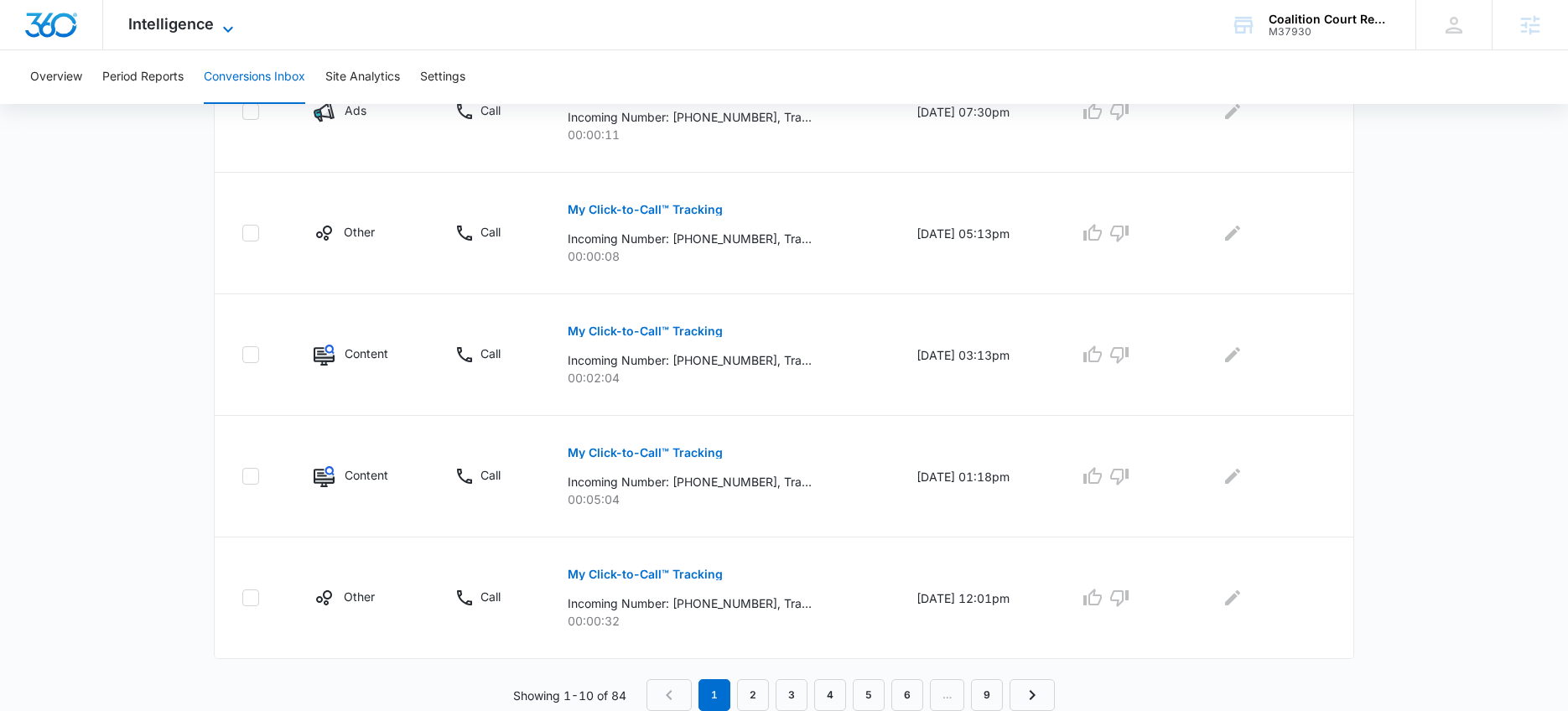
click at [196, 24] on span "Intelligence" at bounding box center [171, 23] width 86 height 18
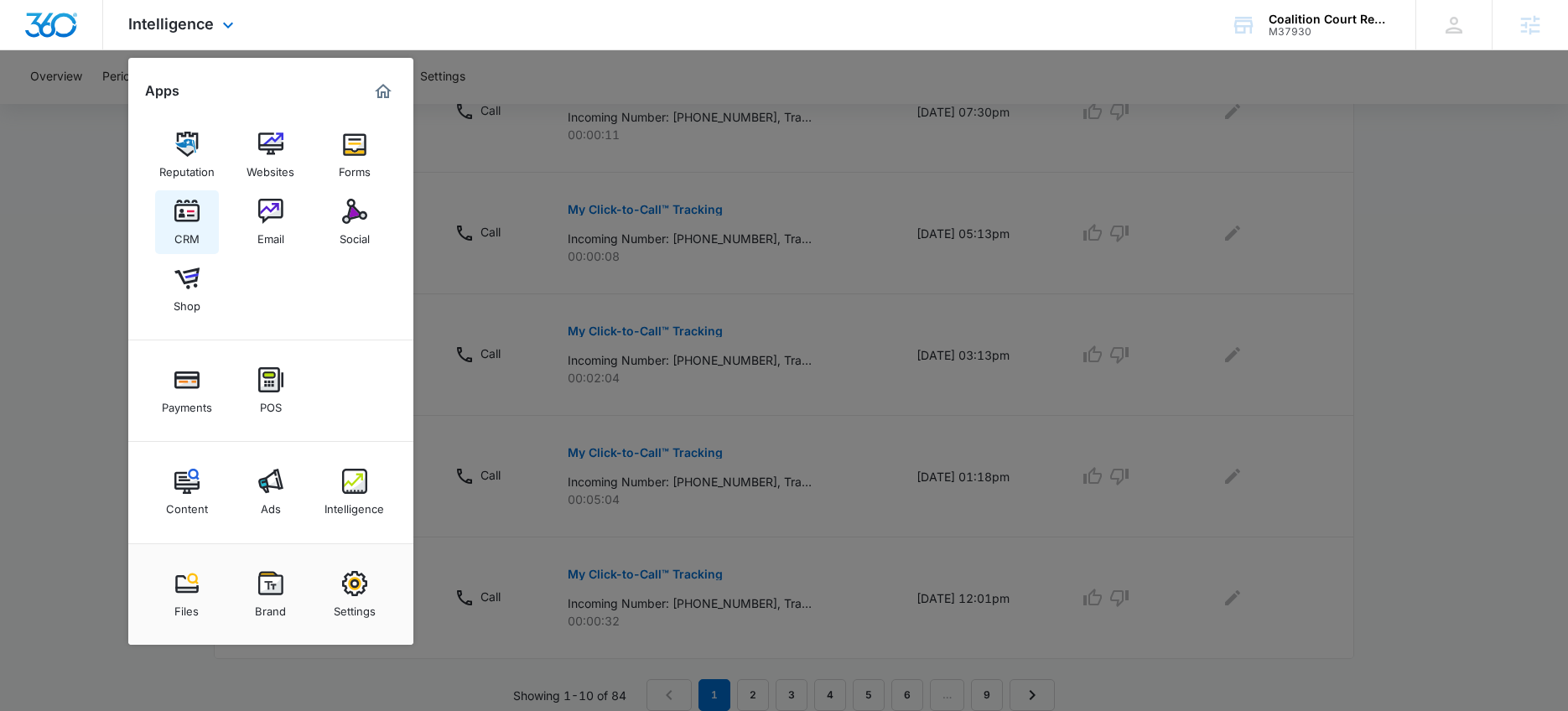
click at [178, 214] on img at bounding box center [187, 211] width 25 height 25
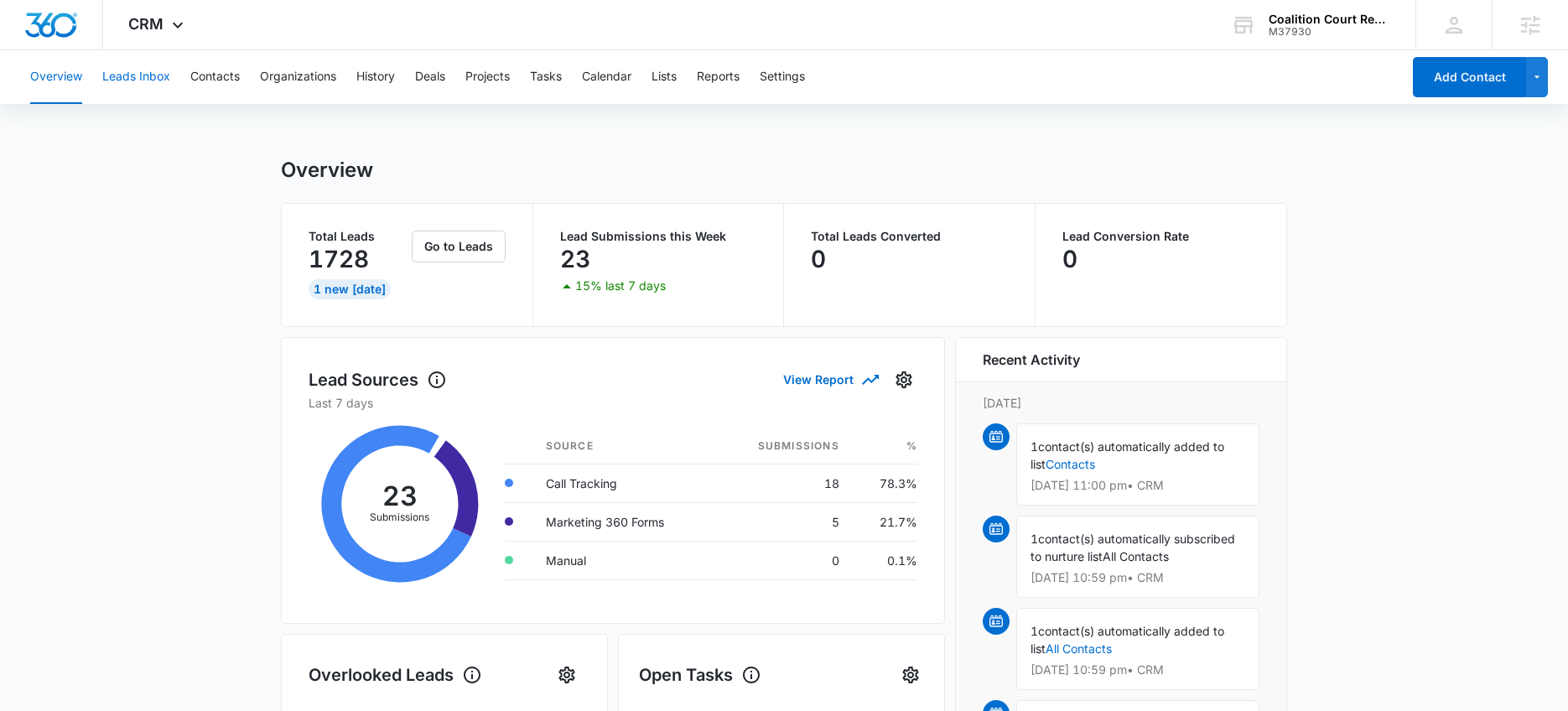
click at [126, 73] on button "Leads Inbox" at bounding box center [137, 77] width 68 height 54
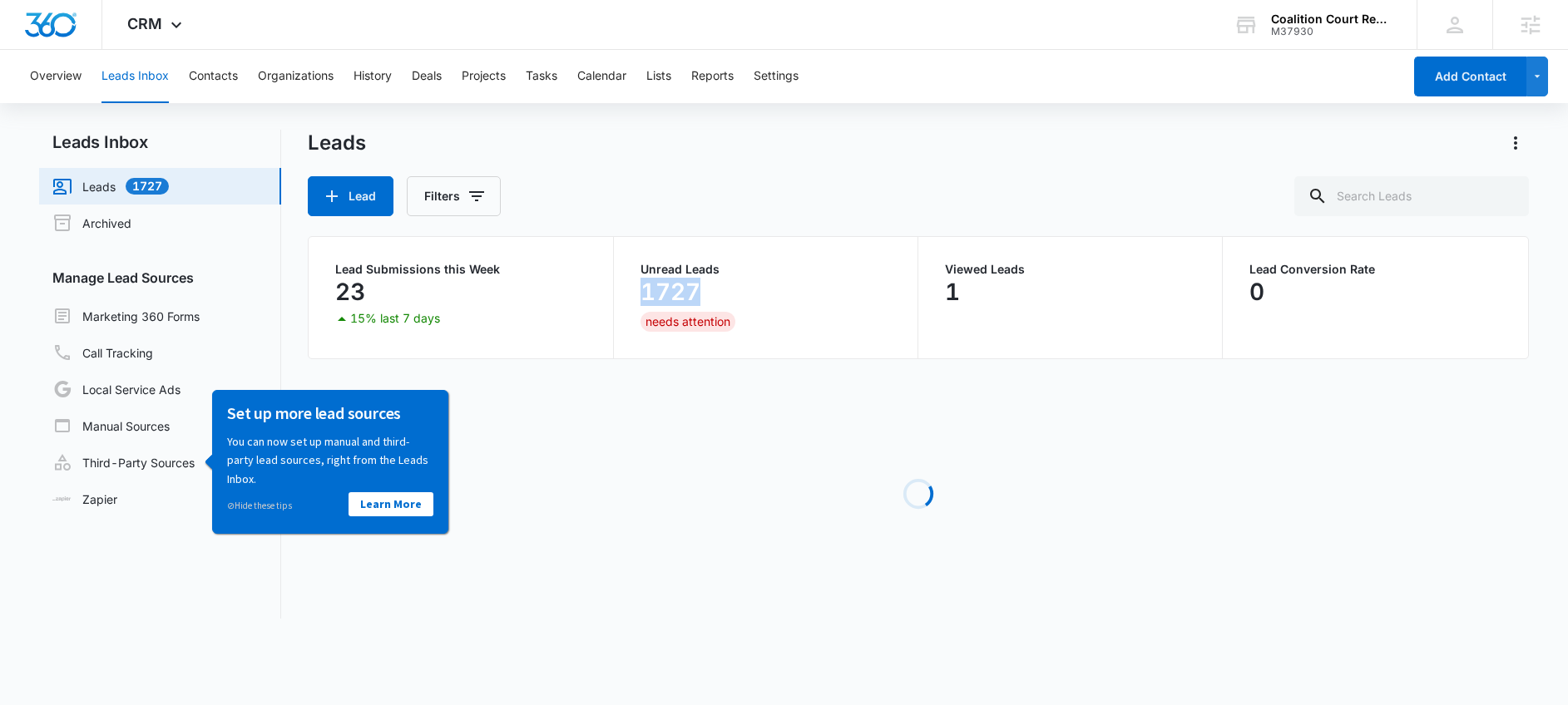
drag, startPoint x: 639, startPoint y: 300, endPoint x: 755, endPoint y: 297, distance: 116.0
click at [755, 297] on div "1727" at bounding box center [765, 292] width 250 height 33
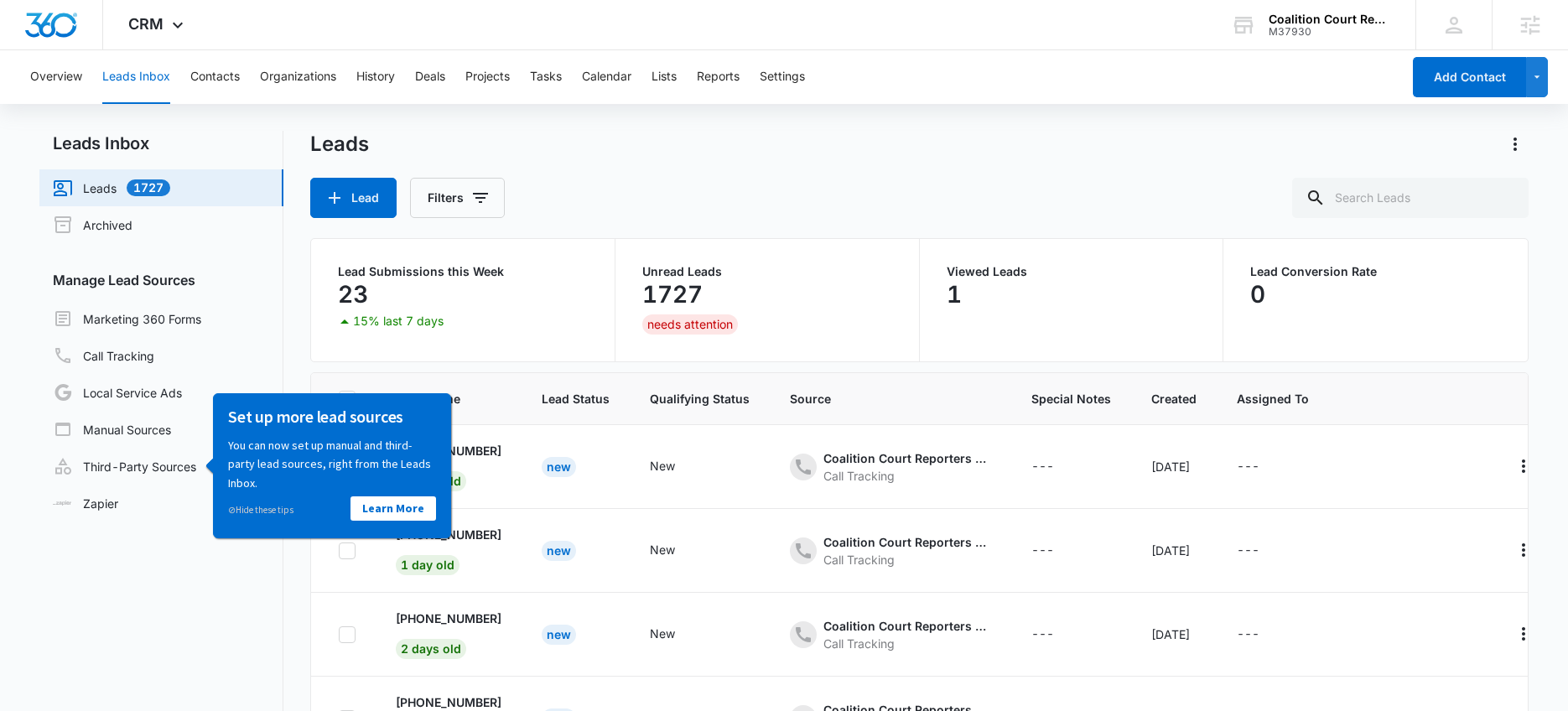
click at [734, 214] on div "Lead Filters" at bounding box center [920, 199] width 1219 height 41
click at [577, 170] on div "Leads Lead Filters" at bounding box center [920, 175] width 1219 height 87
click at [271, 511] on link "⊘ Hide these tips" at bounding box center [260, 509] width 66 height 12
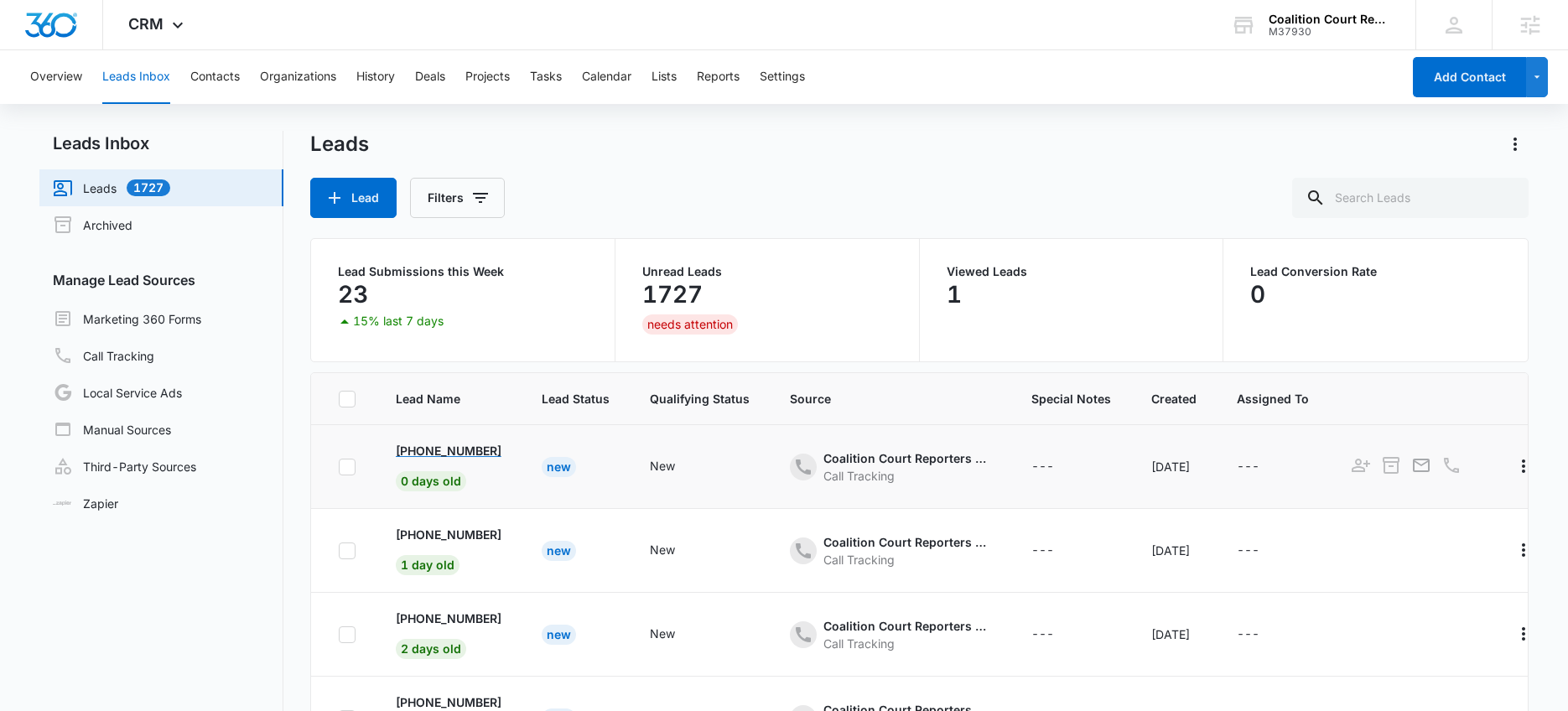
click at [423, 448] on p "[PHONE_NUMBER]" at bounding box center [449, 451] width 105 height 18
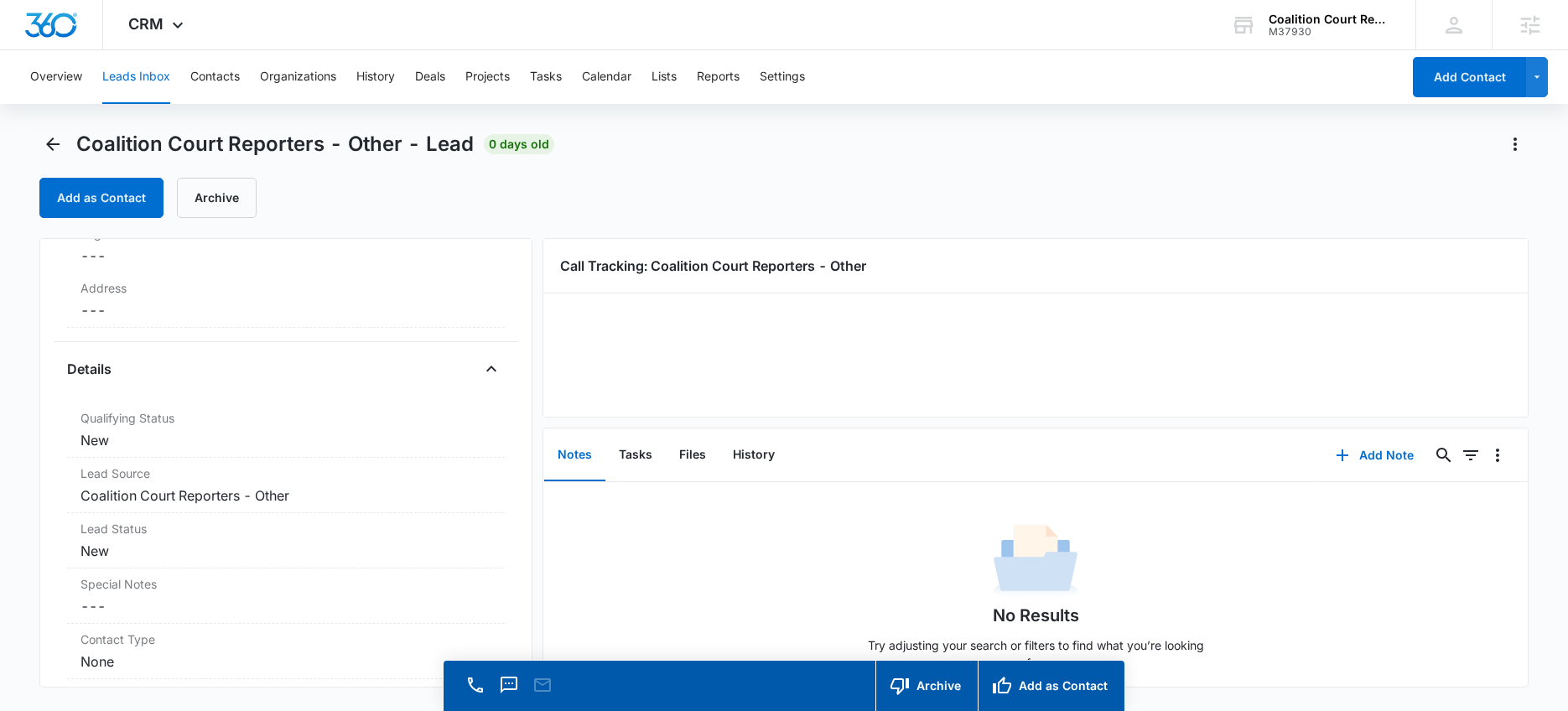
scroll to position [729, 0]
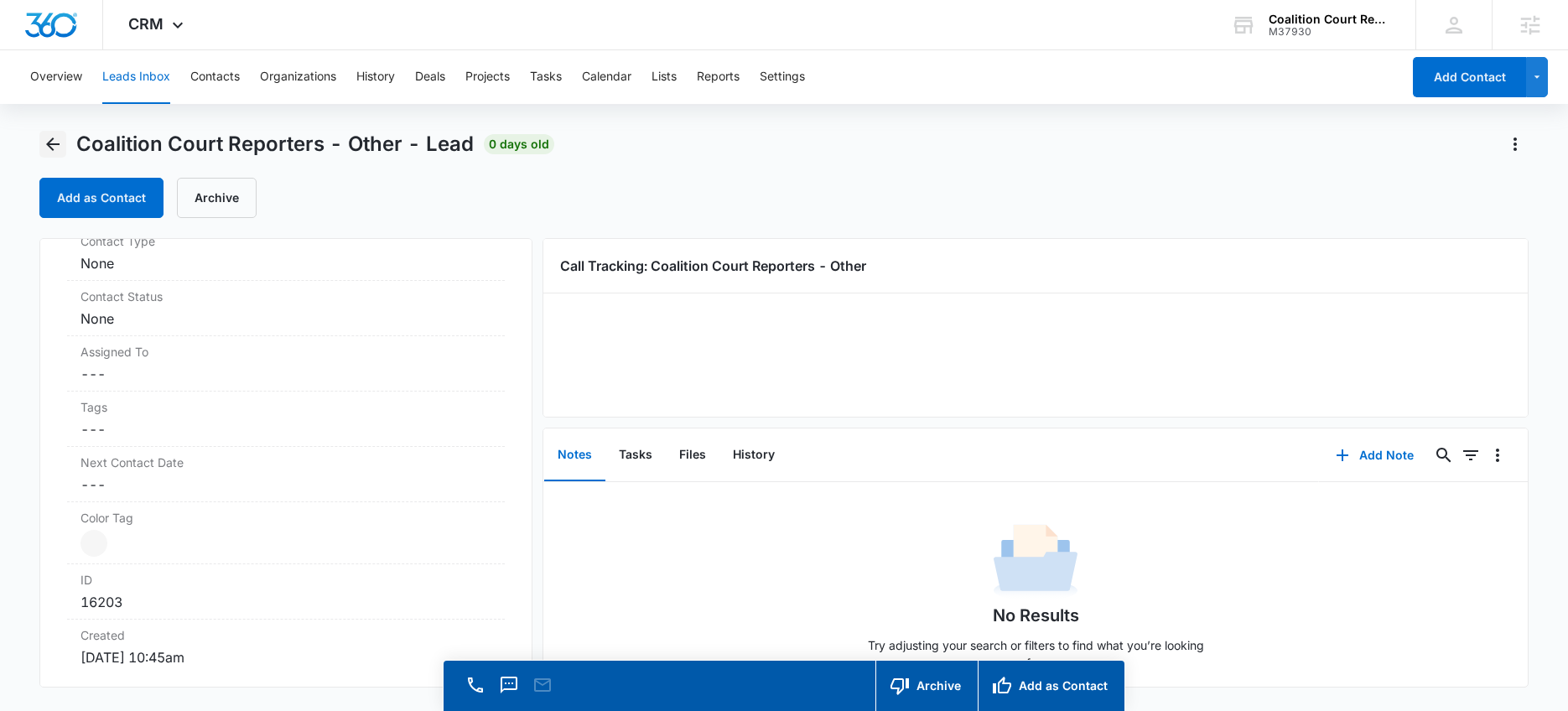
click at [51, 140] on icon "Back" at bounding box center [53, 144] width 14 height 14
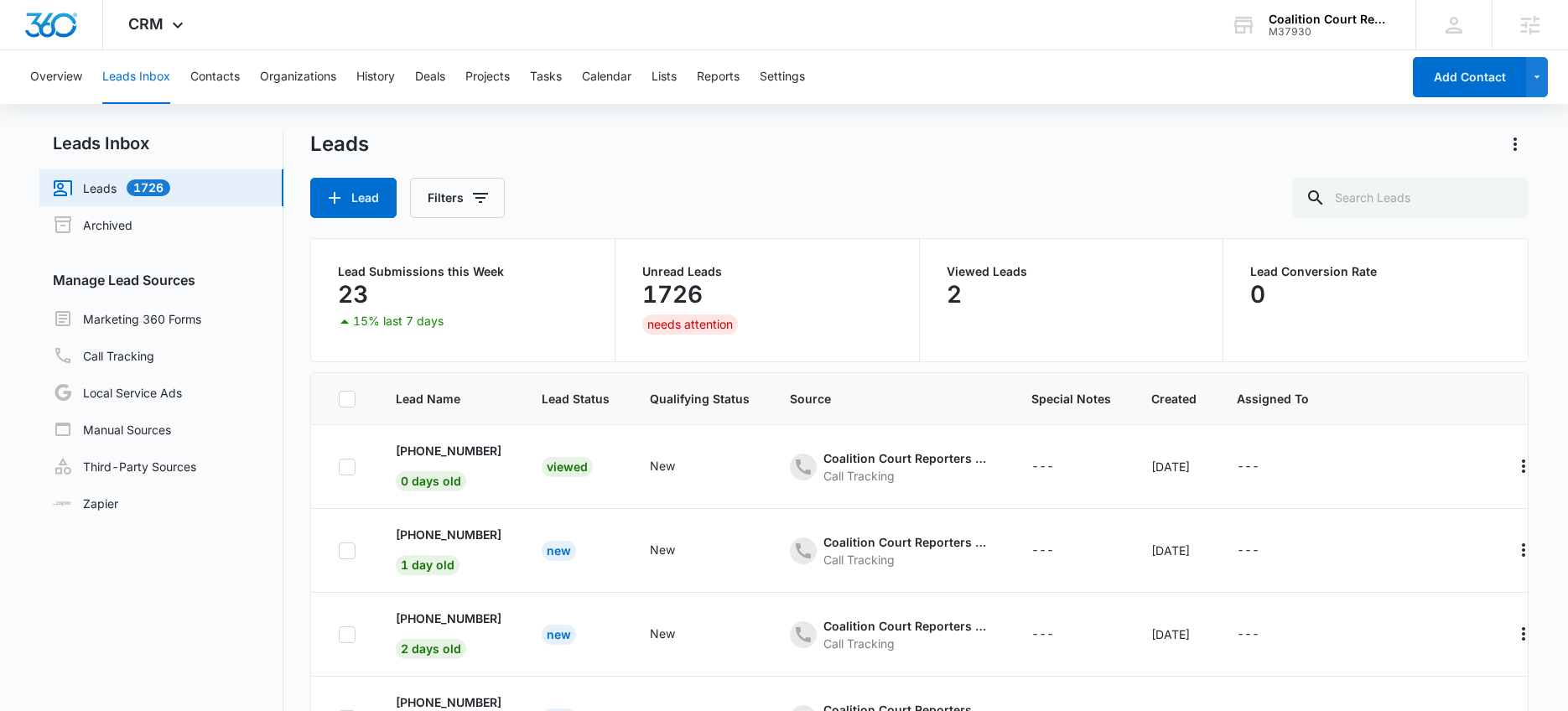
click at [276, 573] on nav "Leads Inbox Leads 1726 Archived Manage Lead Sources Marketing 360 Forms Call Tr…" at bounding box center [162, 477] width 244 height 693
click at [156, 36] on div "CRM Apps Reputation Websites Forms CRM Email Social Shop Payments POS Content A…" at bounding box center [158, 25] width 110 height 50
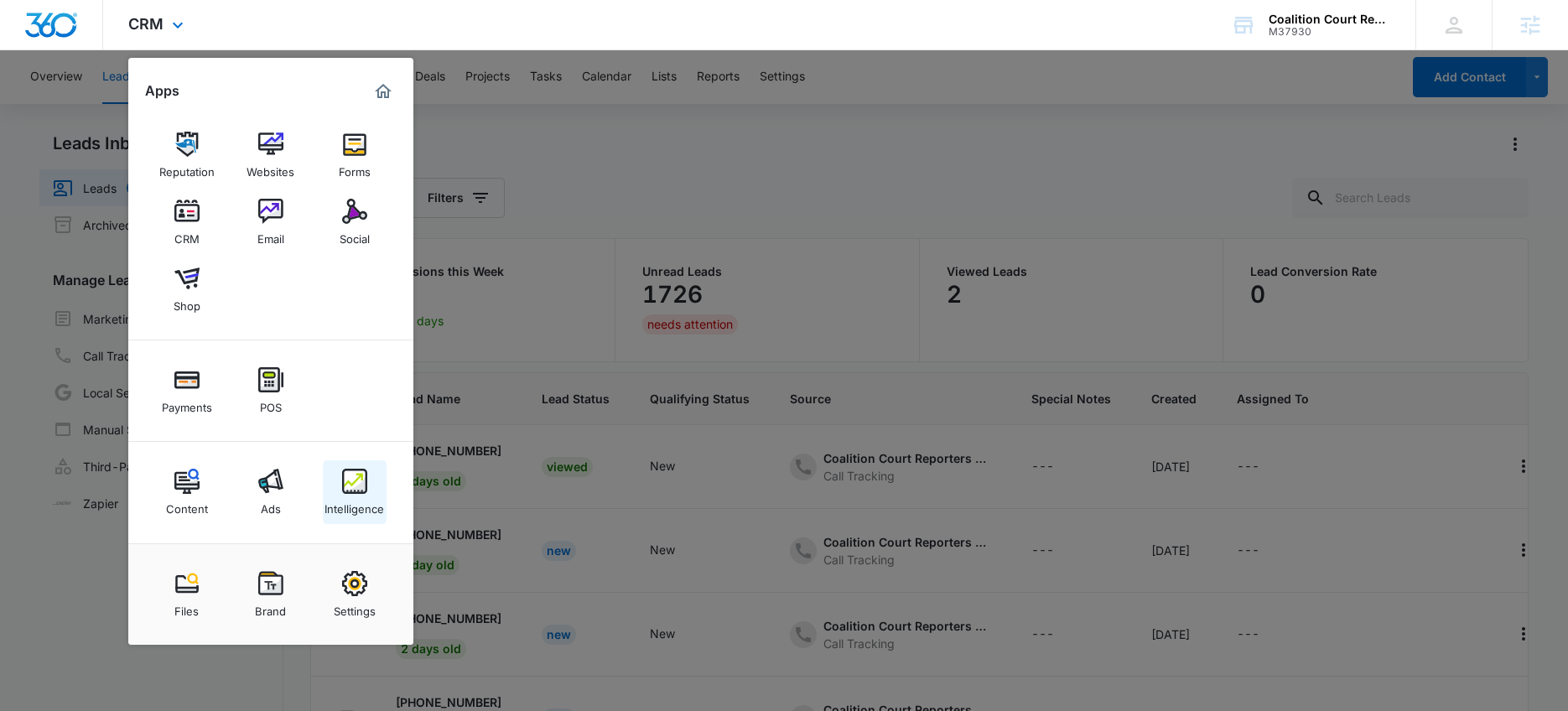
click at [349, 492] on img at bounding box center [354, 481] width 25 height 25
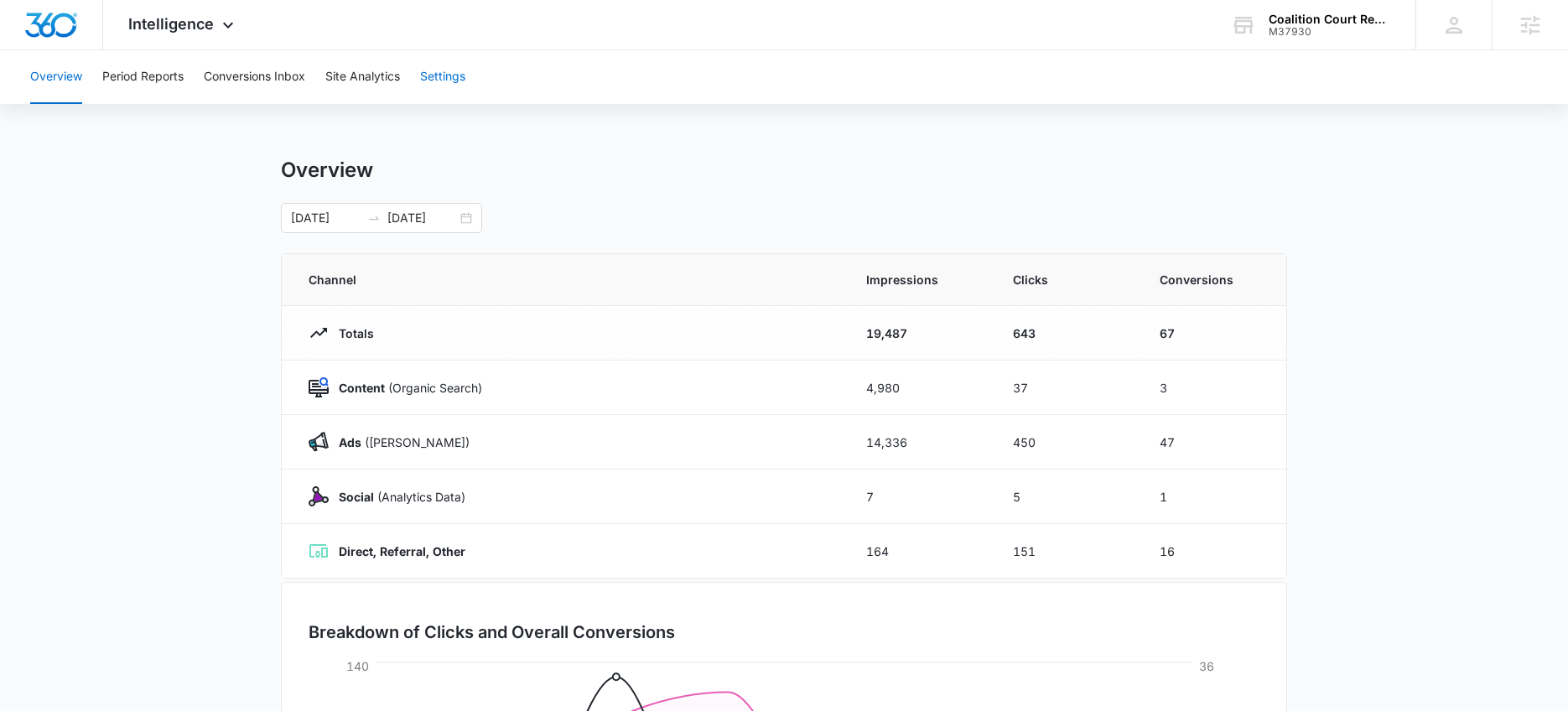
click at [436, 78] on button "Settings" at bounding box center [442, 77] width 45 height 54
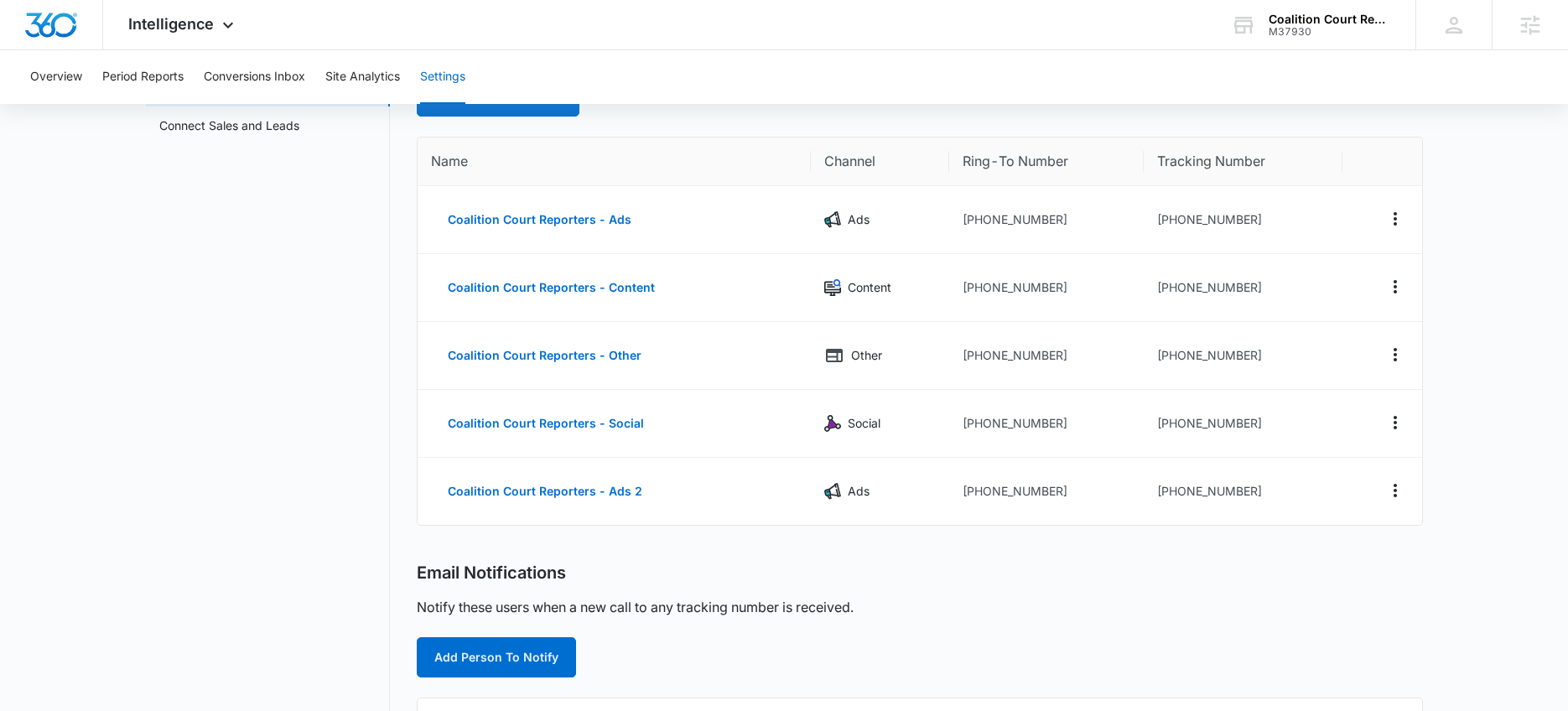
scroll to position [126, 0]
drag, startPoint x: 973, startPoint y: 218, endPoint x: 1144, endPoint y: 222, distance: 171.0
click at [1145, 222] on tr "Coalition Court Reporters - Ads Ads [PHONE_NUMBER] [PHONE_NUMBER]" at bounding box center [920, 221] width 1005 height 68
drag, startPoint x: 972, startPoint y: 286, endPoint x: 1066, endPoint y: 287, distance: 94.0
click at [1067, 286] on td "[PHONE_NUMBER]" at bounding box center [1047, 289] width 196 height 68
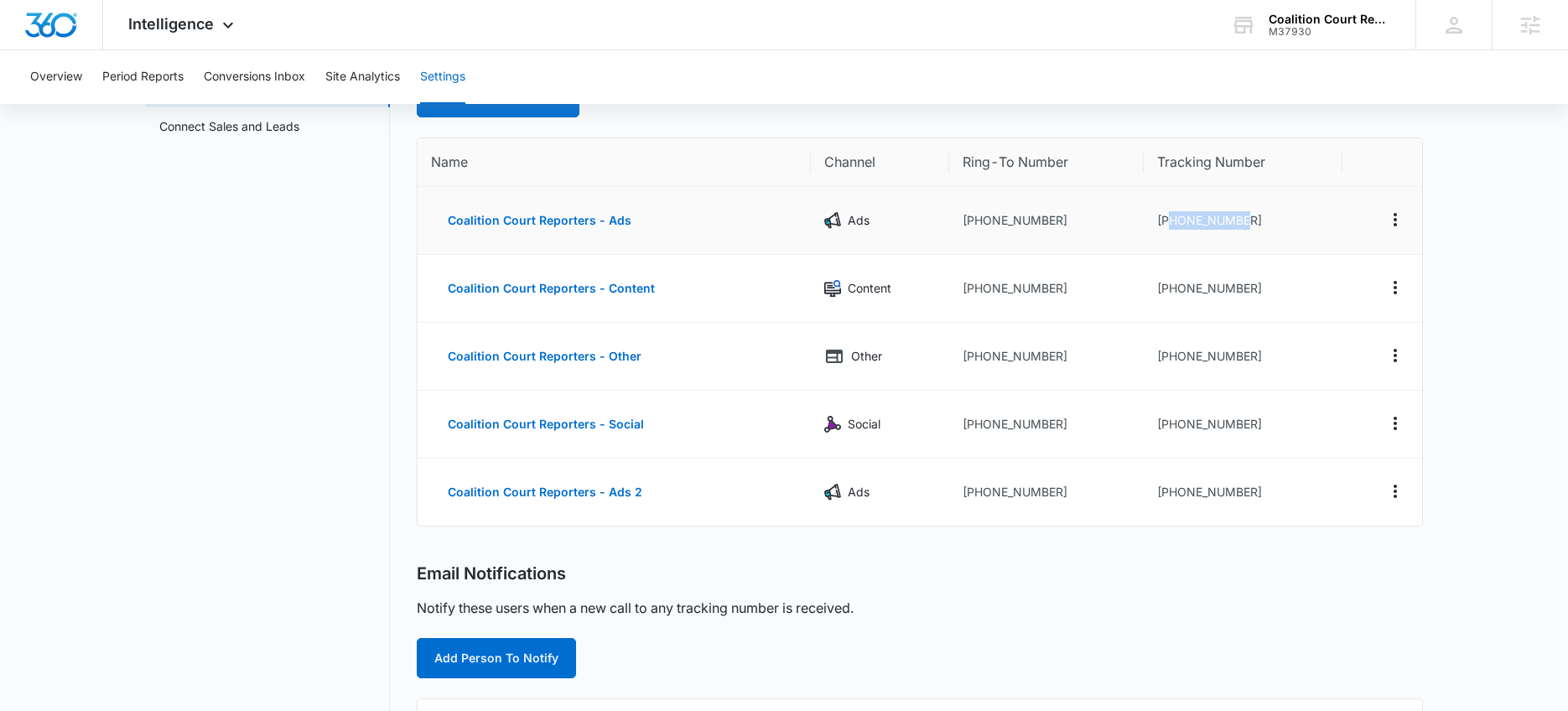
drag, startPoint x: 1170, startPoint y: 219, endPoint x: 1258, endPoint y: 223, distance: 88.1
click at [1258, 223] on td "[PHONE_NUMBER]" at bounding box center [1243, 221] width 199 height 68
drag, startPoint x: 1170, startPoint y: 285, endPoint x: 1250, endPoint y: 287, distance: 80.0
click at [1250, 287] on td "[PHONE_NUMBER]" at bounding box center [1243, 289] width 199 height 68
click at [313, 255] on nav "Settings Call Tracking Connect Sales and Leads" at bounding box center [268, 622] width 244 height 1180
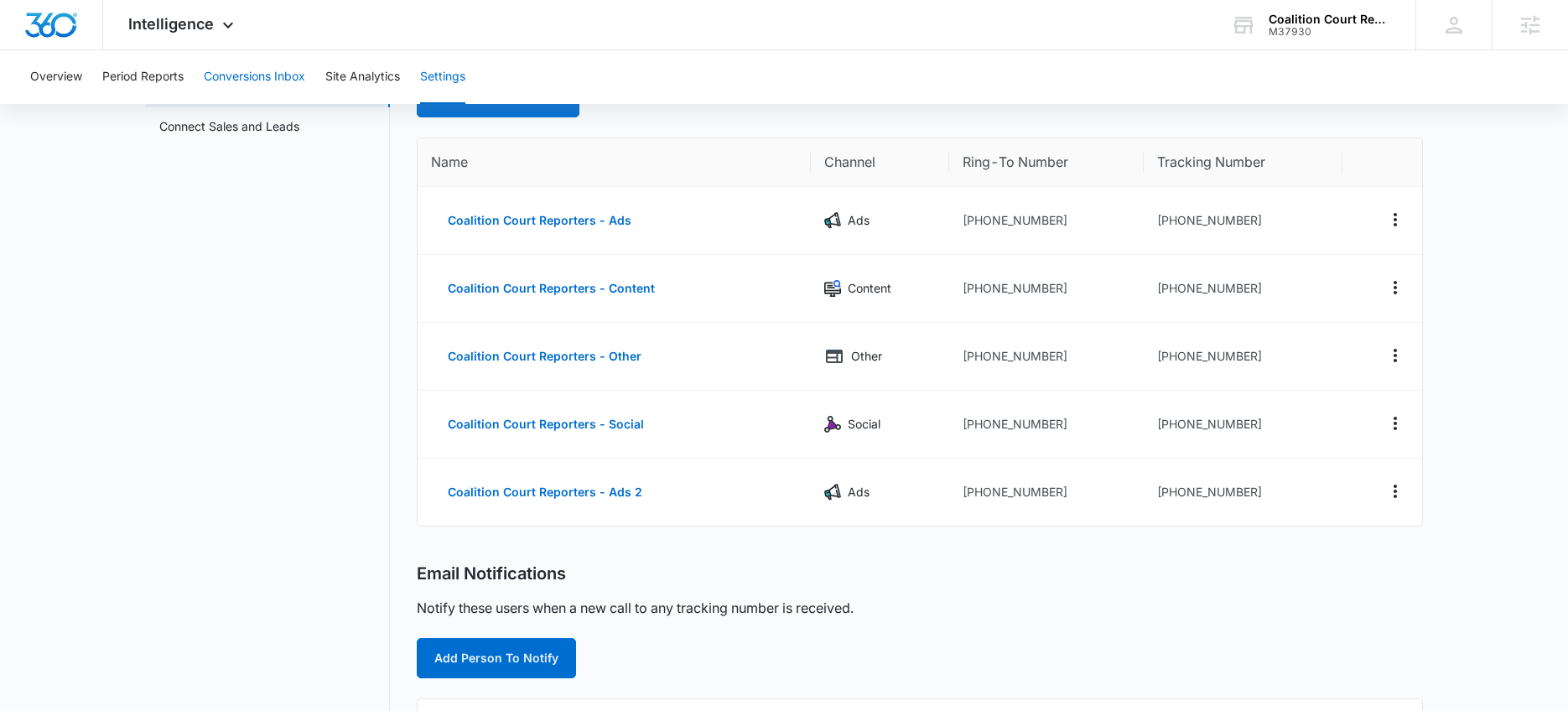
click at [211, 79] on button "Conversions Inbox" at bounding box center [255, 77] width 102 height 54
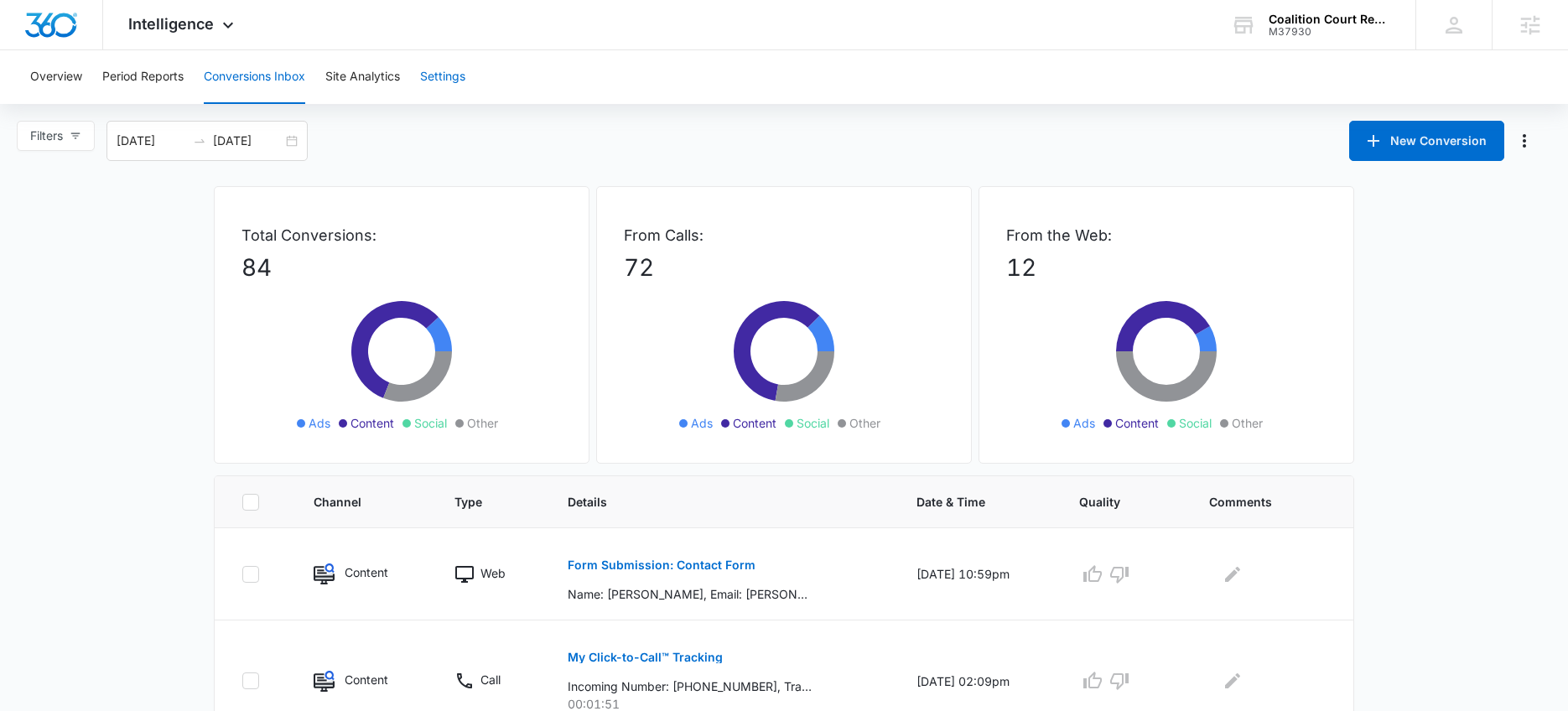
click at [435, 71] on button "Settings" at bounding box center [442, 77] width 45 height 54
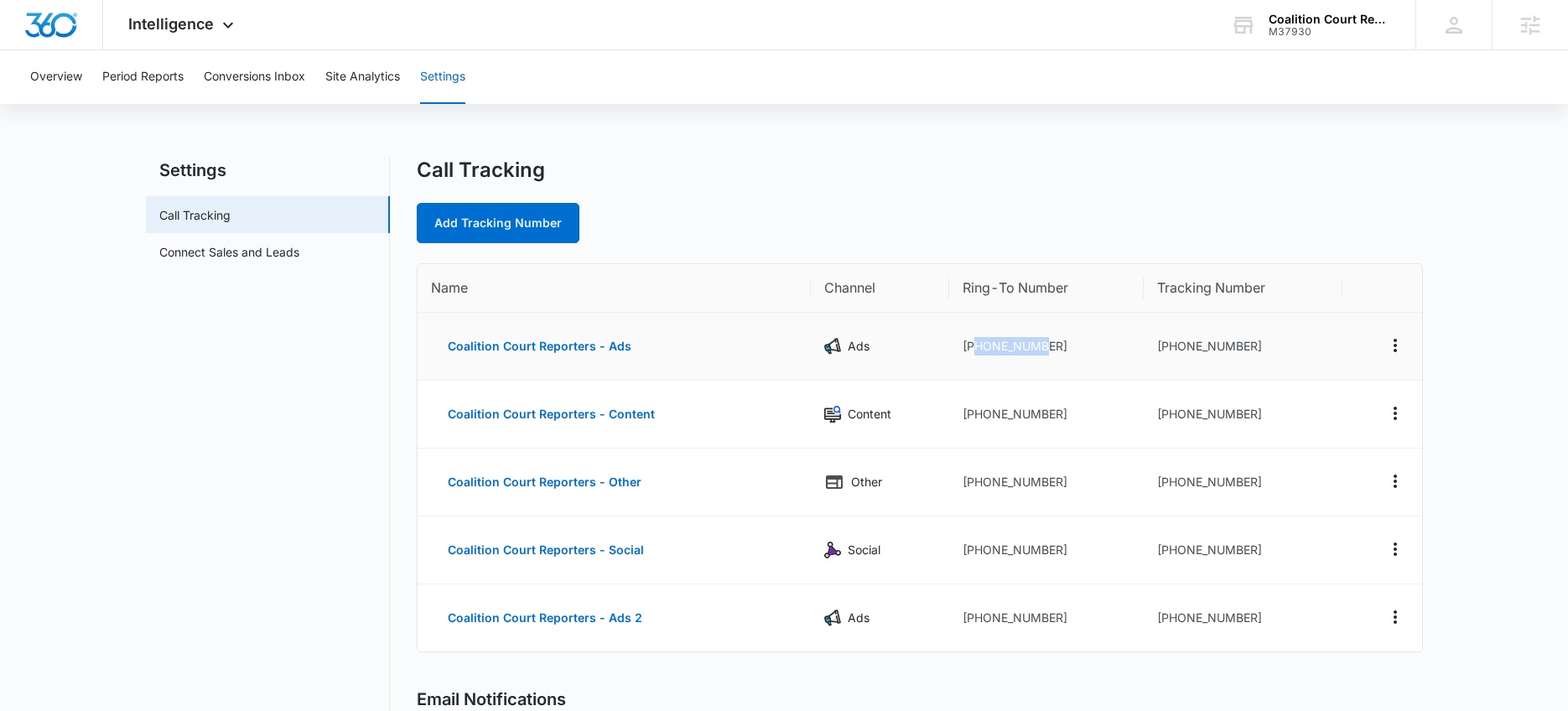
drag, startPoint x: 973, startPoint y: 344, endPoint x: 1039, endPoint y: 344, distance: 66.0
click at [1039, 344] on td "[PHONE_NUMBER]" at bounding box center [1047, 347] width 196 height 68
drag, startPoint x: 1167, startPoint y: 477, endPoint x: 1273, endPoint y: 480, distance: 106.0
click at [1274, 480] on td "[PHONE_NUMBER]" at bounding box center [1243, 483] width 199 height 68
click at [1017, 233] on div "Add Tracking Number" at bounding box center [920, 223] width 1007 height 41
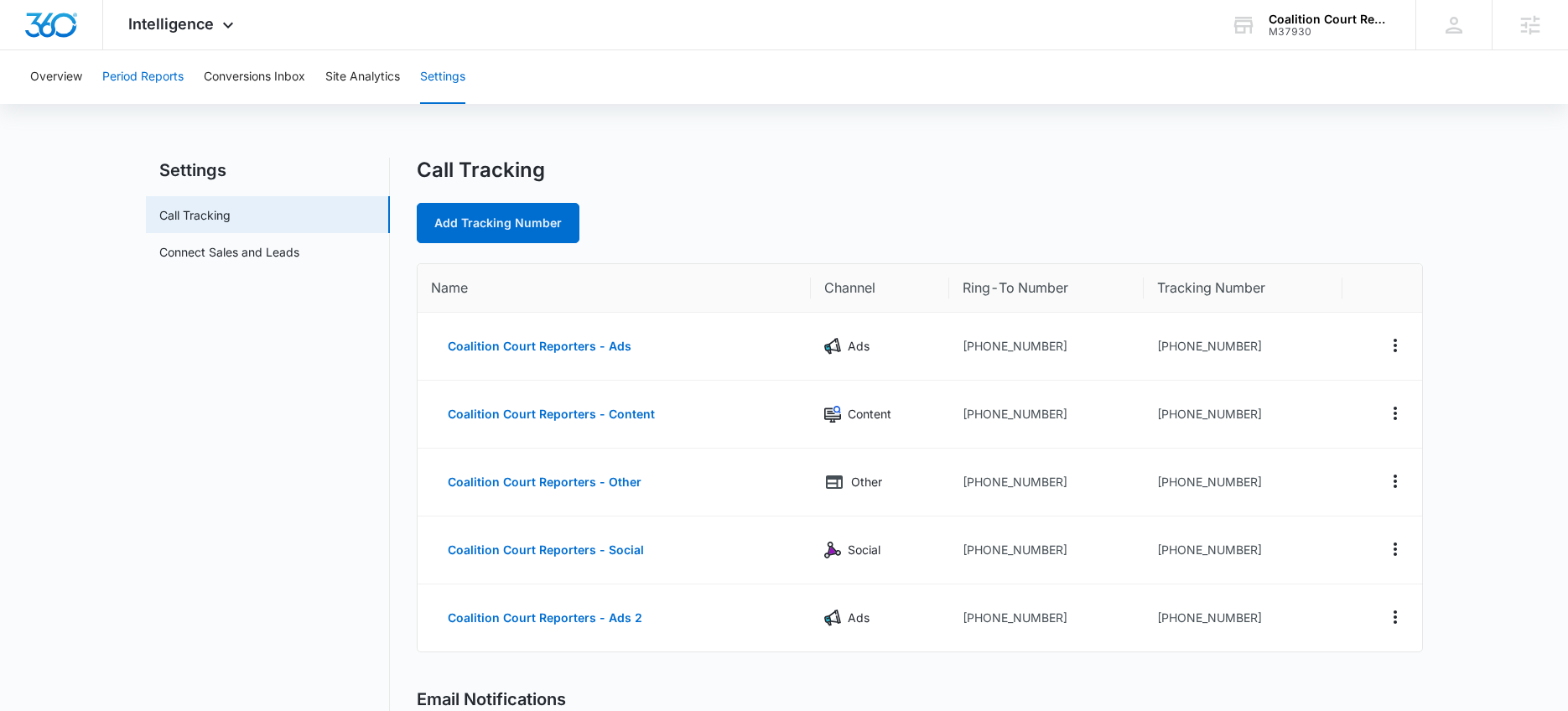
click at [137, 63] on button "Period Reports" at bounding box center [143, 77] width 81 height 54
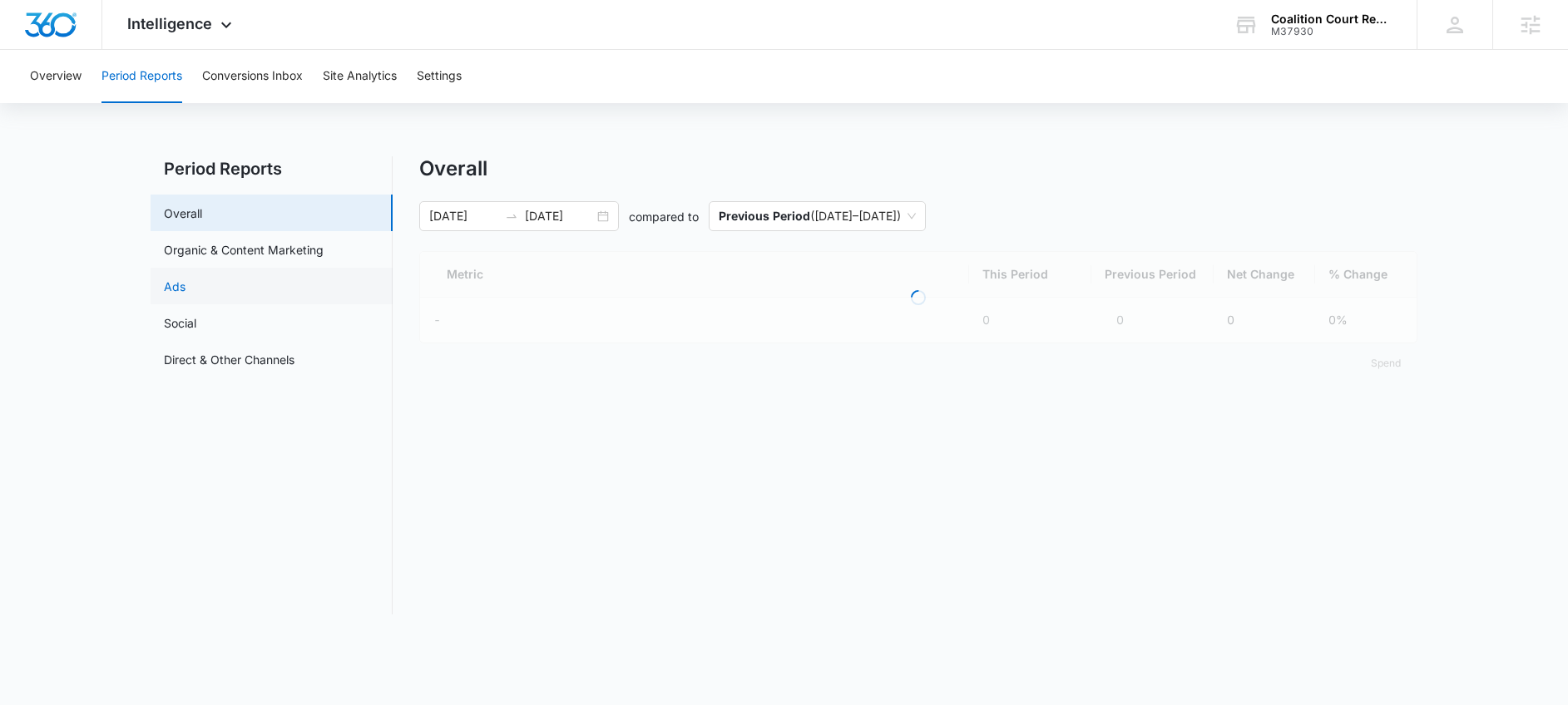
click at [165, 277] on link "Ads" at bounding box center [175, 286] width 22 height 17
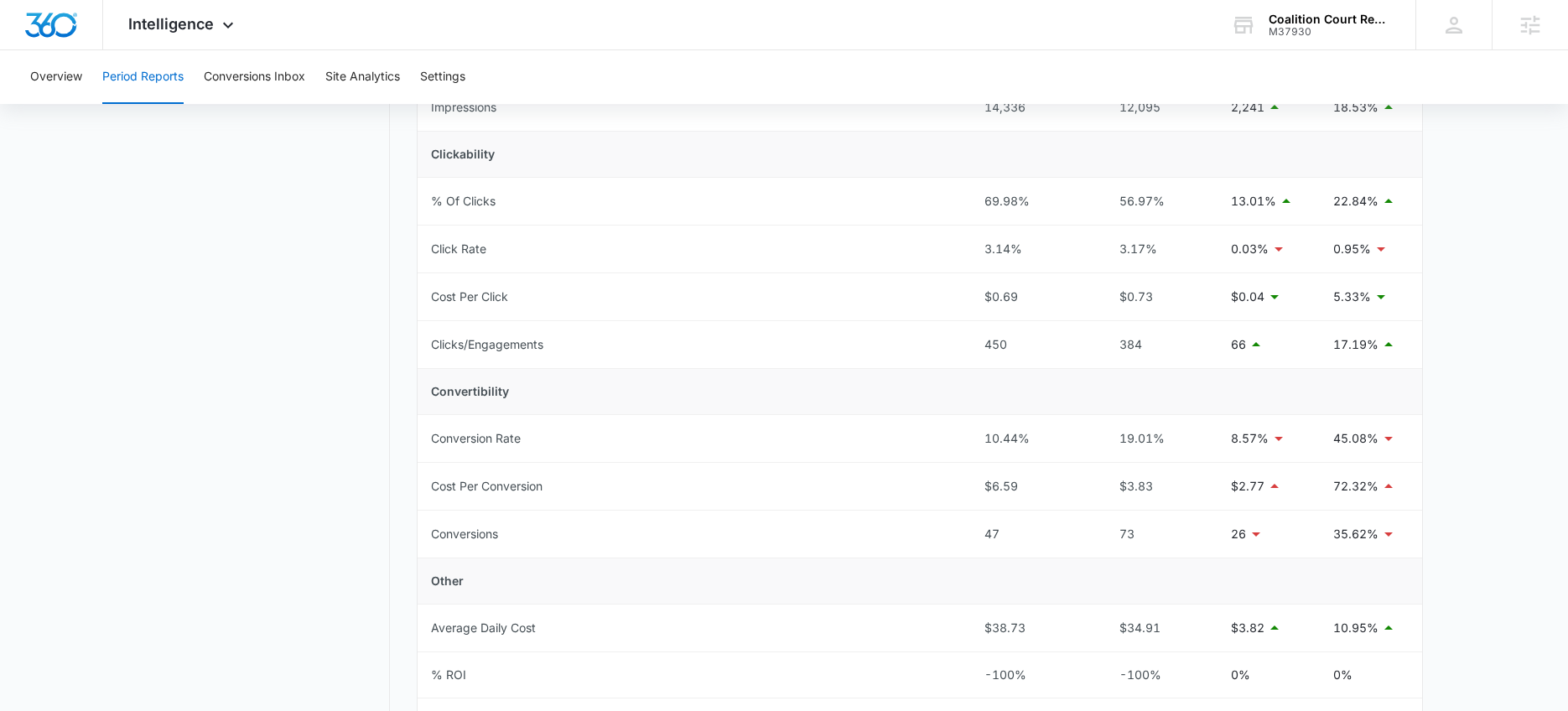
scroll to position [360, 0]
drag, startPoint x: 980, startPoint y: 527, endPoint x: 1014, endPoint y: 528, distance: 34.0
click at [1015, 528] on td "47" at bounding box center [1031, 532] width 123 height 48
click at [362, 460] on nav "Period Reports Overall Organic & Content Marketing Ads Social Direct & Other Ch…" at bounding box center [268, 323] width 244 height 1053
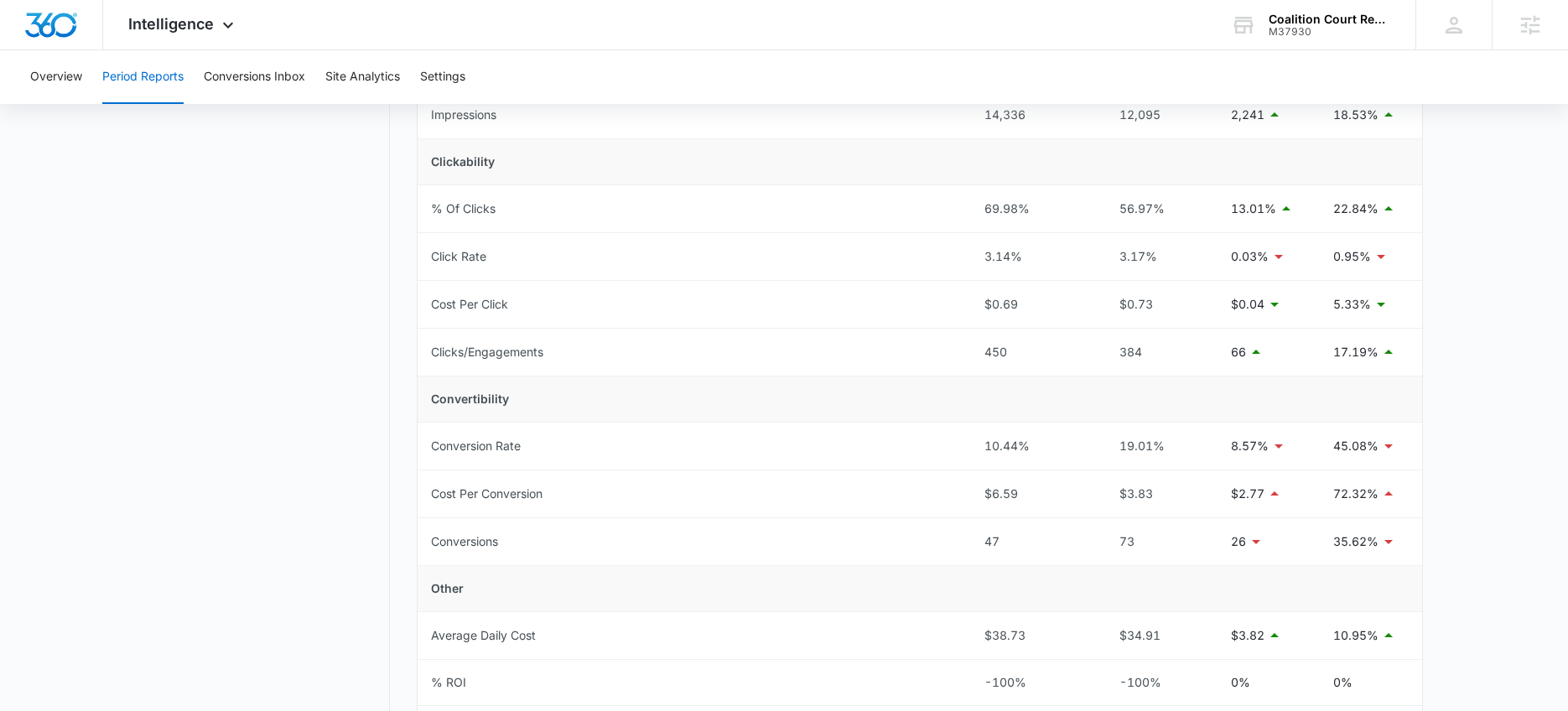
scroll to position [350, 0]
click at [193, 14] on div "Intelligence Apps Reputation Websites Forms CRM Email Social Shop Payments POS …" at bounding box center [183, 25] width 160 height 50
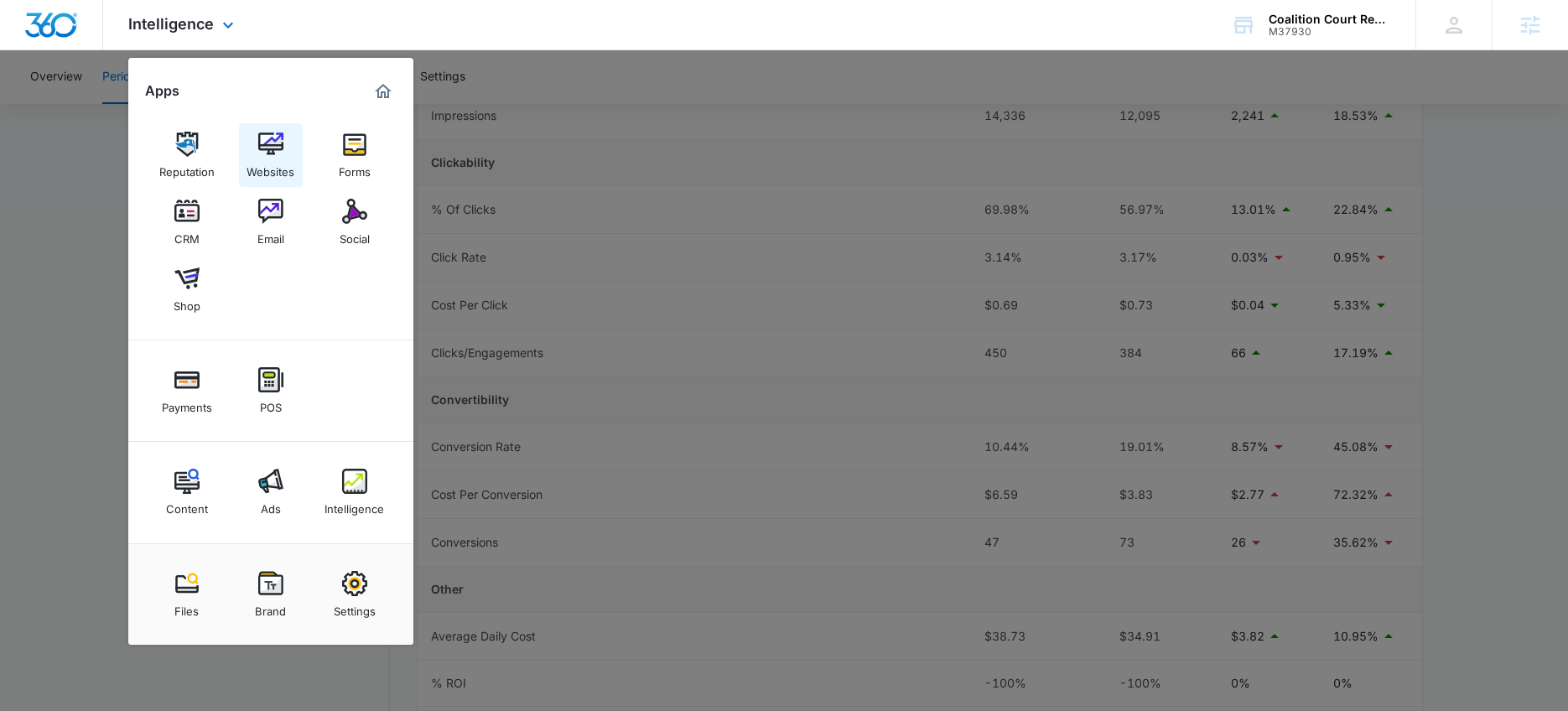
click at [274, 153] on img at bounding box center [271, 144] width 25 height 25
